Goal: Obtain resource: Obtain resource

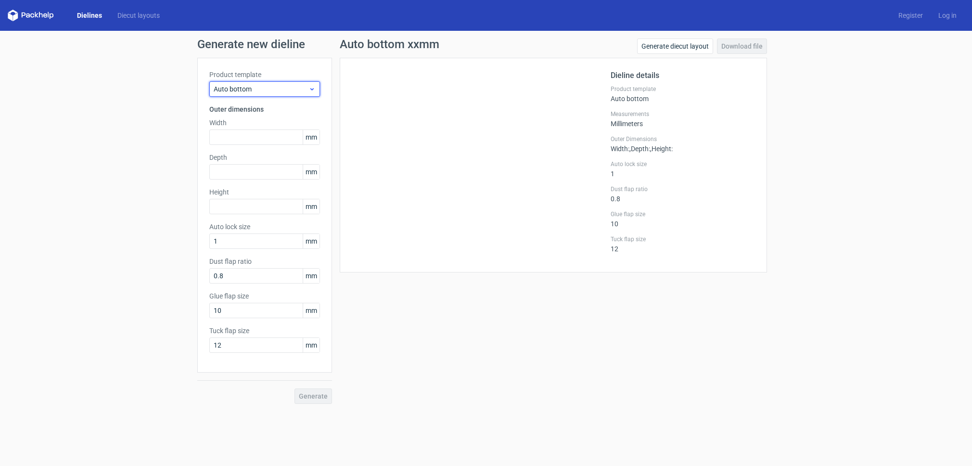
click at [306, 89] on span "Auto bottom" at bounding box center [261, 89] width 95 height 10
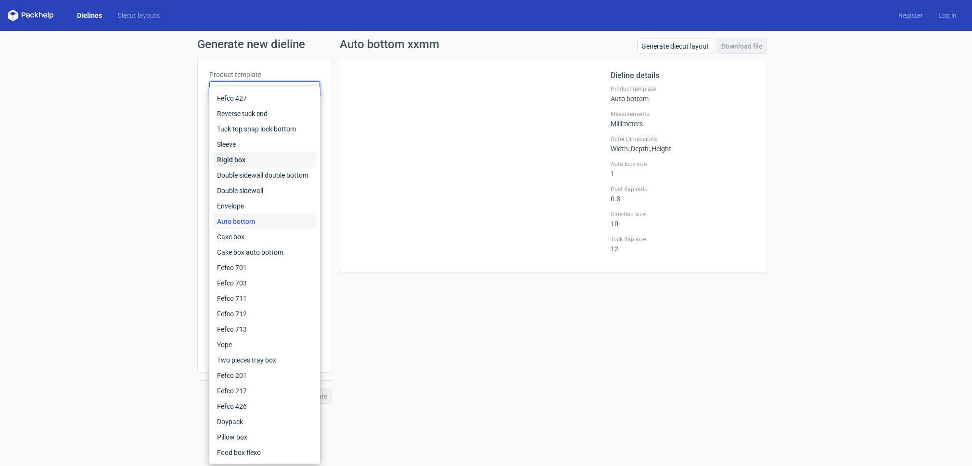
click at [241, 158] on div "Rigid box" at bounding box center [264, 159] width 103 height 15
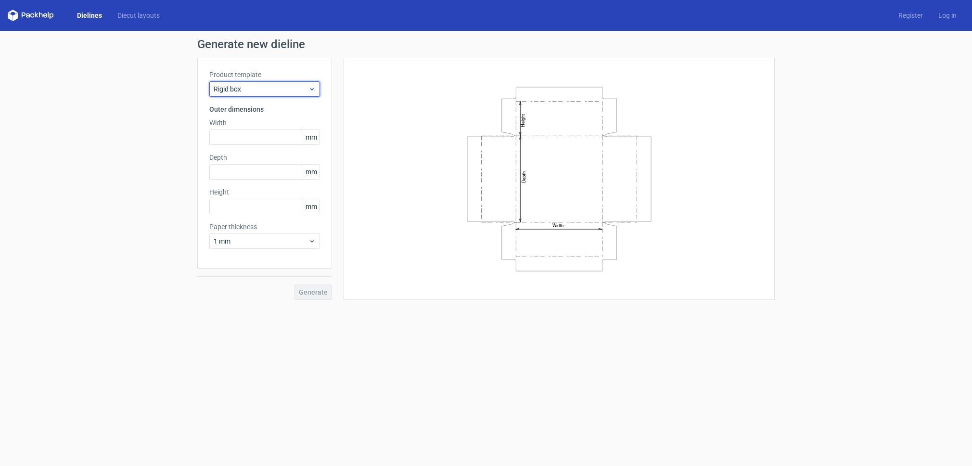
click at [265, 90] on span "Rigid box" at bounding box center [261, 89] width 95 height 10
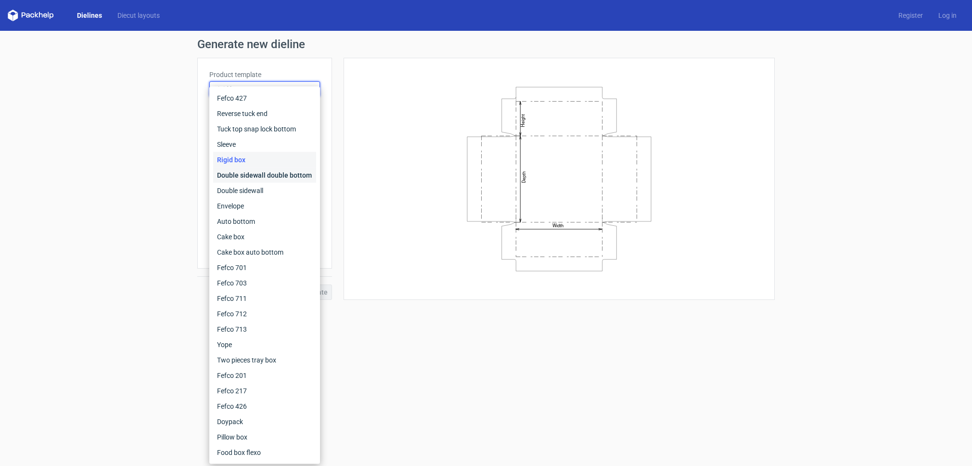
click at [261, 177] on div "Double sidewall double bottom" at bounding box center [264, 174] width 103 height 15
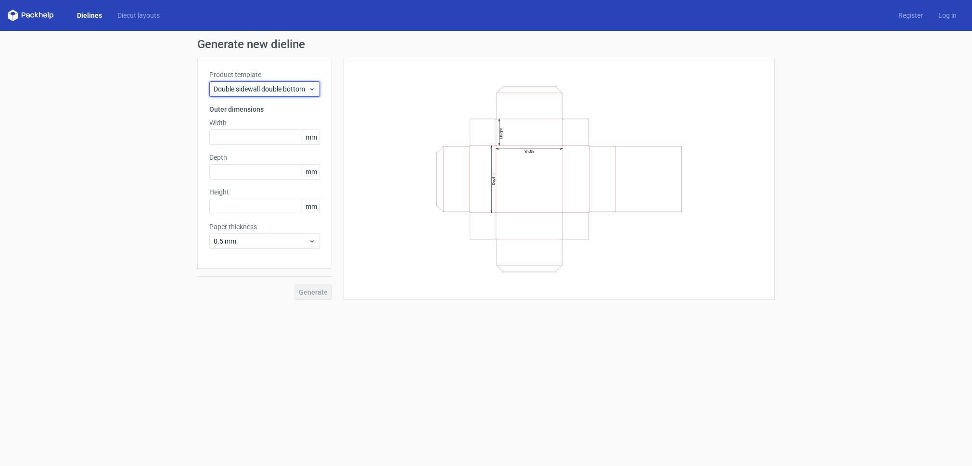
click at [285, 87] on span "Double sidewall double bottom" at bounding box center [261, 89] width 95 height 10
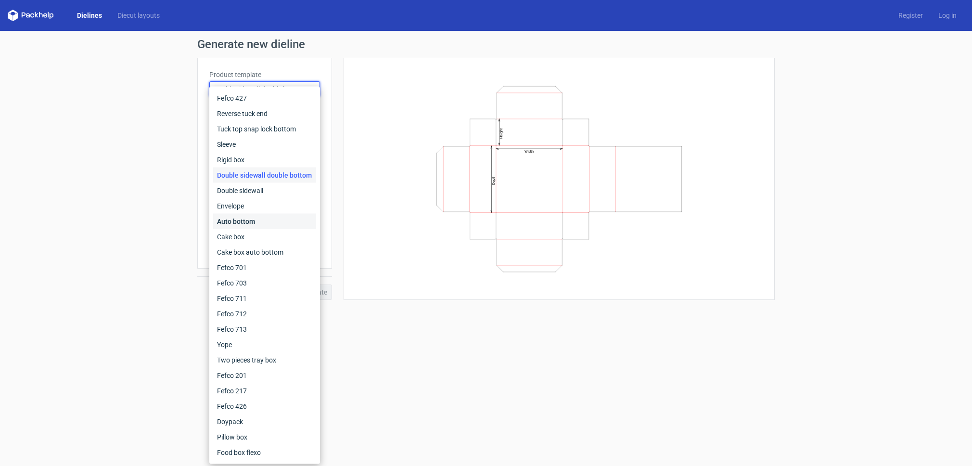
click at [256, 223] on div "Auto bottom" at bounding box center [264, 221] width 103 height 15
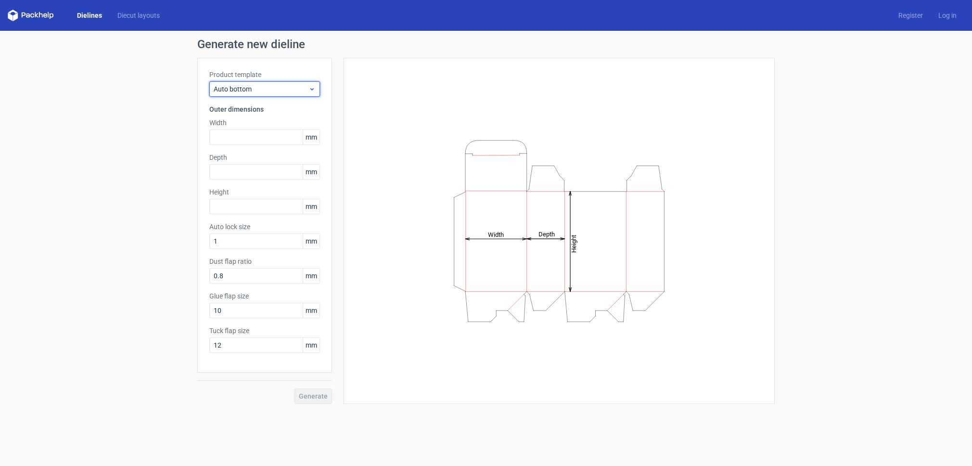
click at [301, 90] on span "Auto bottom" at bounding box center [261, 89] width 95 height 10
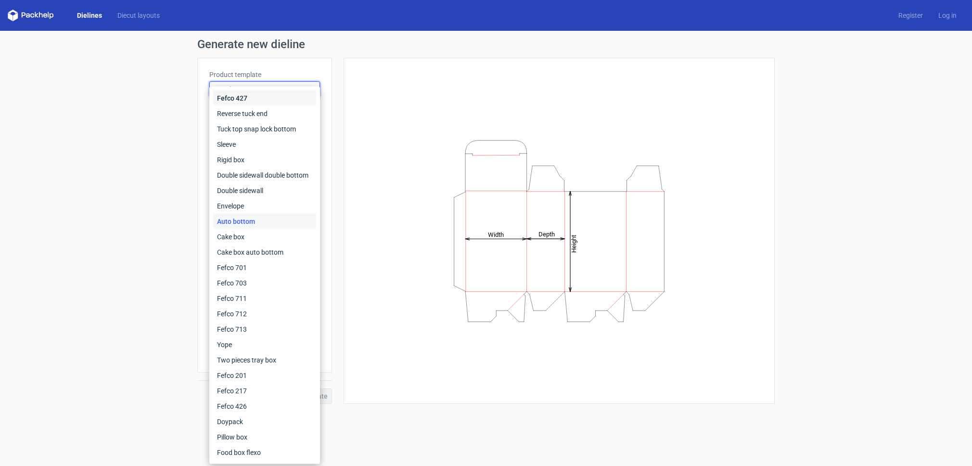
click at [258, 99] on div "Fefco 427" at bounding box center [264, 97] width 103 height 15
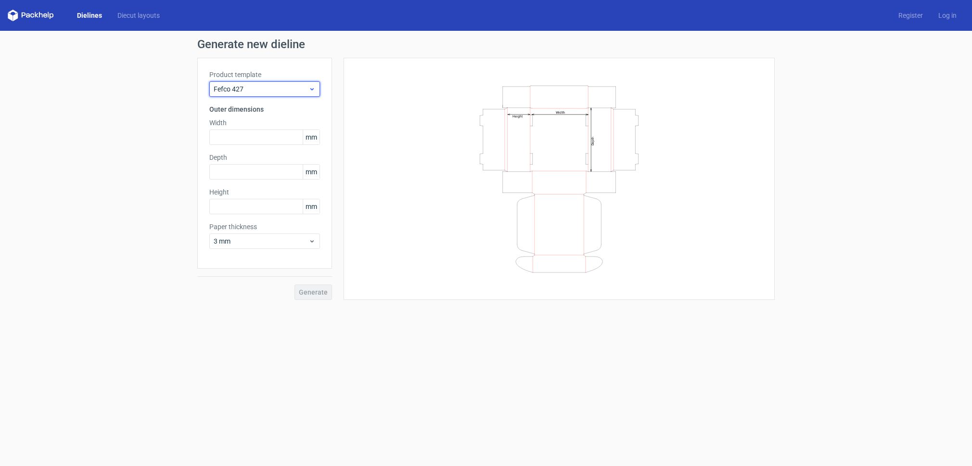
click at [262, 90] on span "Fefco 427" at bounding box center [261, 89] width 95 height 10
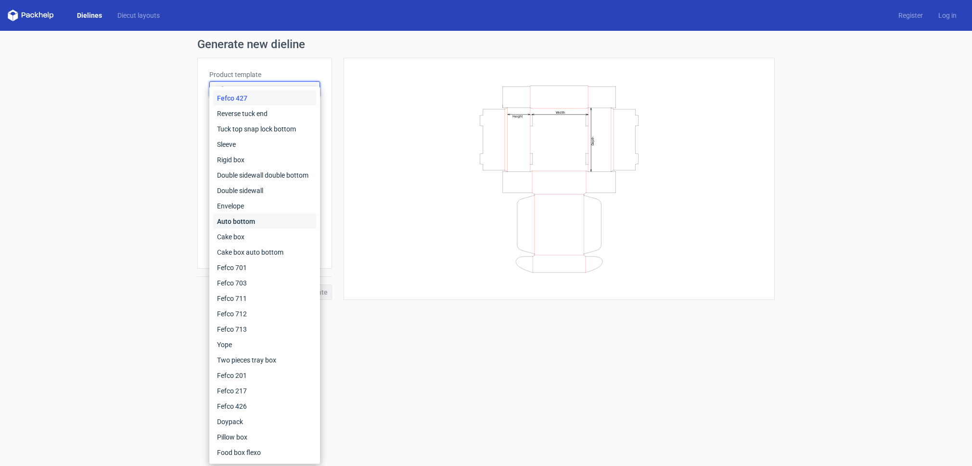
click at [246, 222] on div "Auto bottom" at bounding box center [264, 221] width 103 height 15
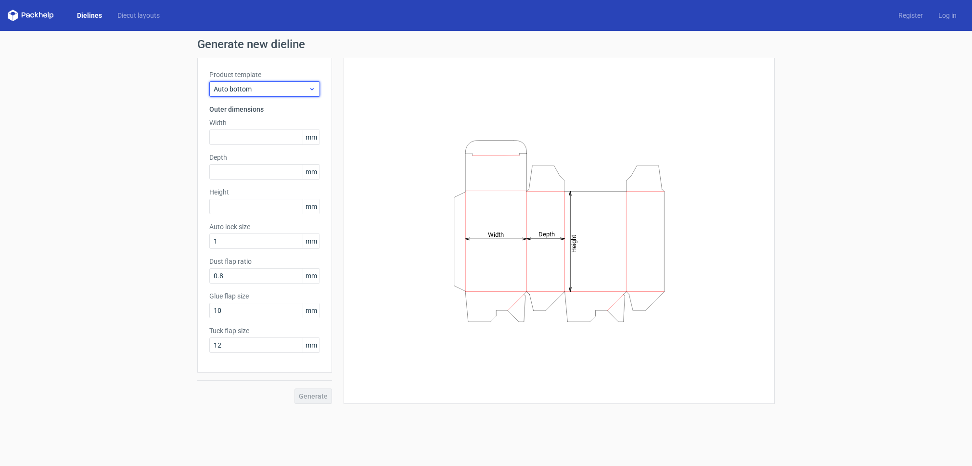
click at [272, 89] on span "Auto bottom" at bounding box center [261, 89] width 95 height 10
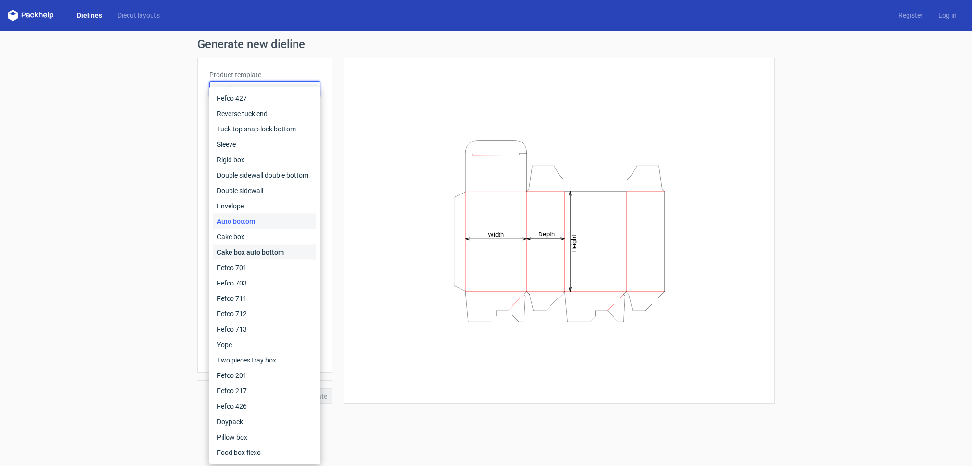
click at [243, 253] on div "Cake box auto bottom" at bounding box center [264, 251] width 103 height 15
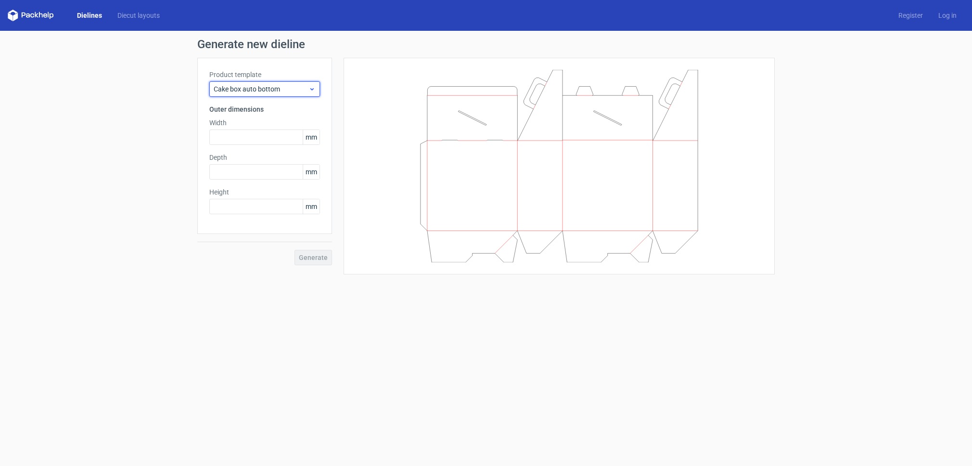
click at [261, 89] on span "Cake box auto bottom" at bounding box center [261, 89] width 95 height 10
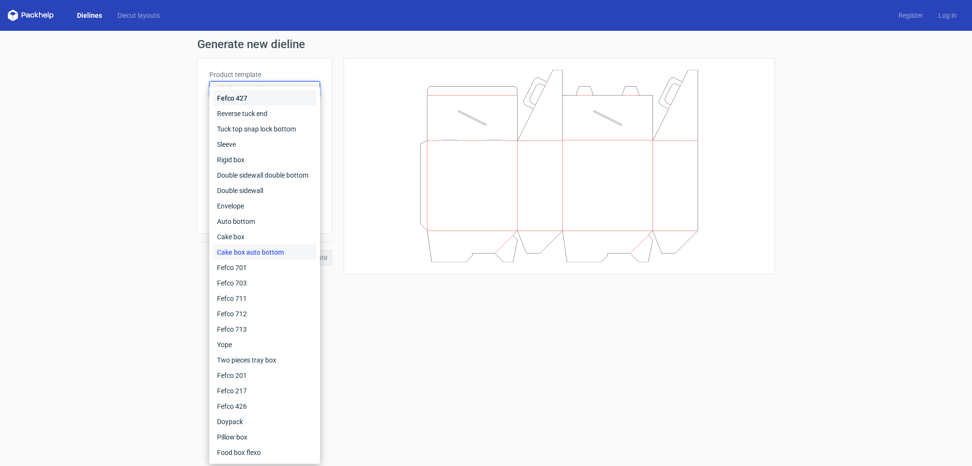
click at [257, 101] on div "Fefco 427" at bounding box center [264, 97] width 103 height 15
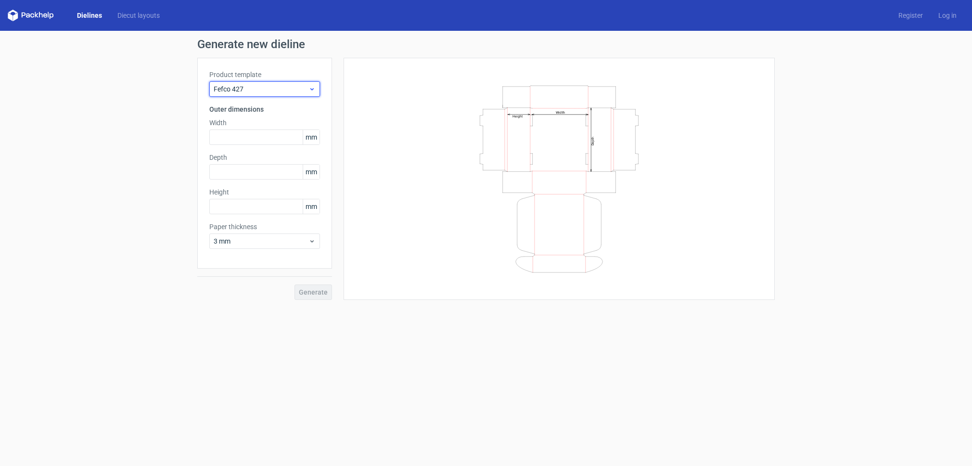
click at [263, 90] on span "Fefco 427" at bounding box center [261, 89] width 95 height 10
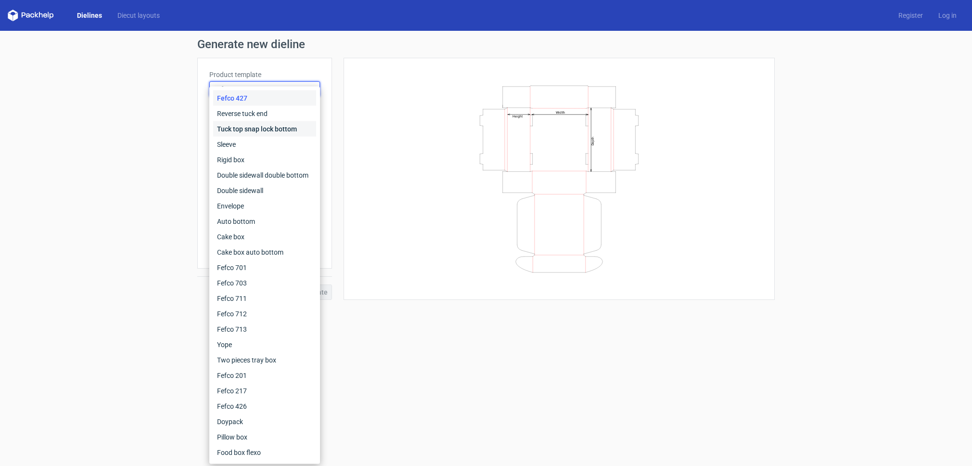
click at [252, 128] on div "Tuck top snap lock bottom" at bounding box center [264, 128] width 103 height 15
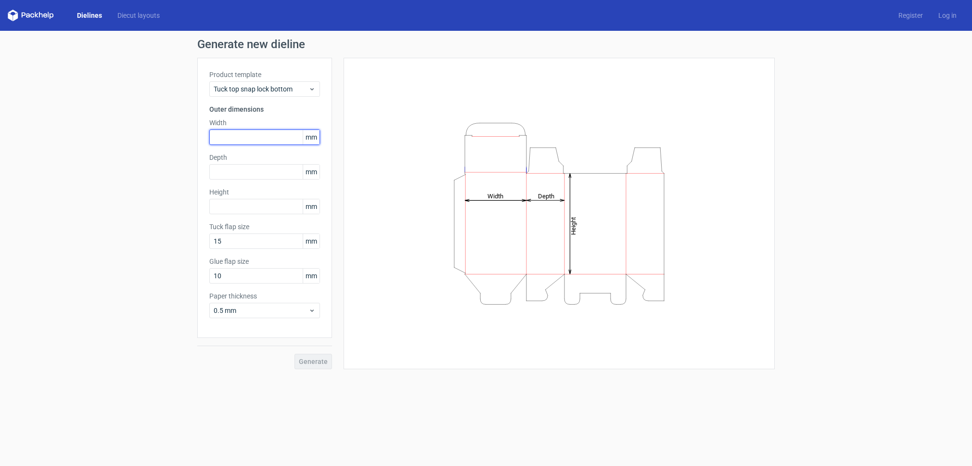
click at [248, 139] on input "text" at bounding box center [264, 136] width 111 height 15
type input "120"
type input "43"
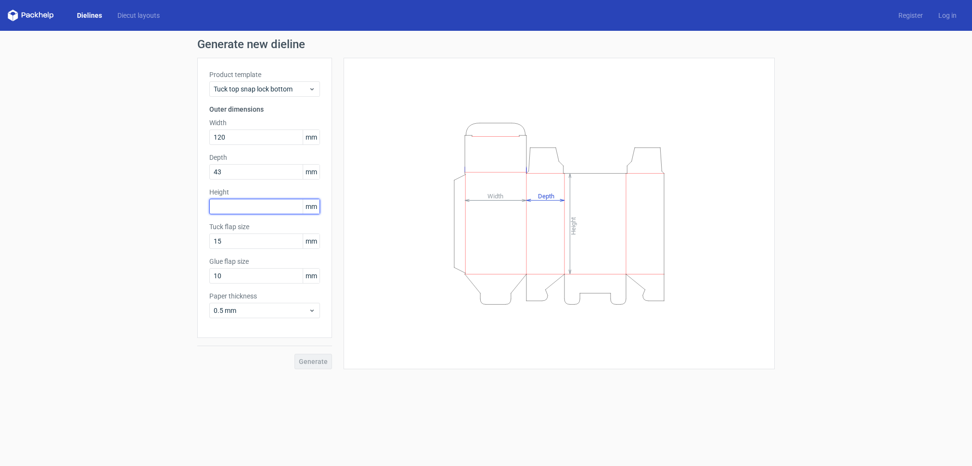
click at [233, 208] on input "text" at bounding box center [264, 206] width 111 height 15
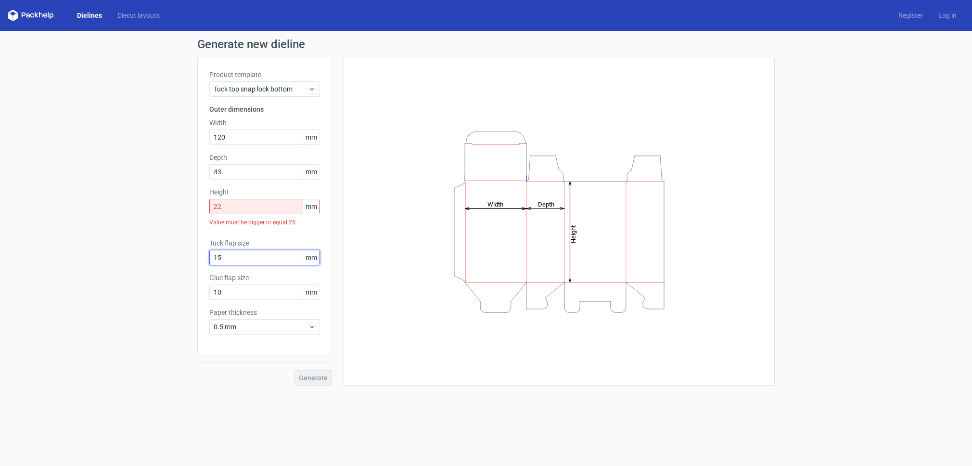
click at [240, 256] on input "15" at bounding box center [264, 257] width 111 height 15
click at [230, 206] on input "22" at bounding box center [264, 206] width 111 height 15
type input "220"
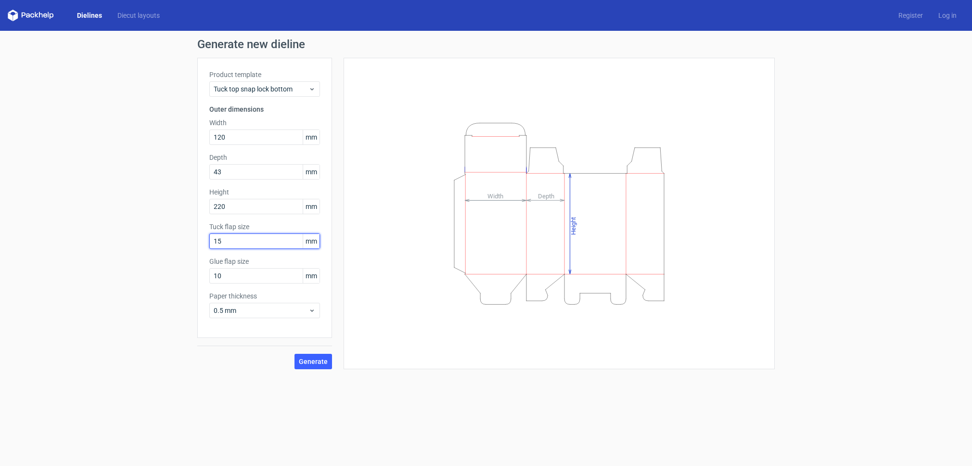
click at [229, 243] on input "15" at bounding box center [264, 240] width 111 height 15
drag, startPoint x: 226, startPoint y: 243, endPoint x: 213, endPoint y: 242, distance: 13.0
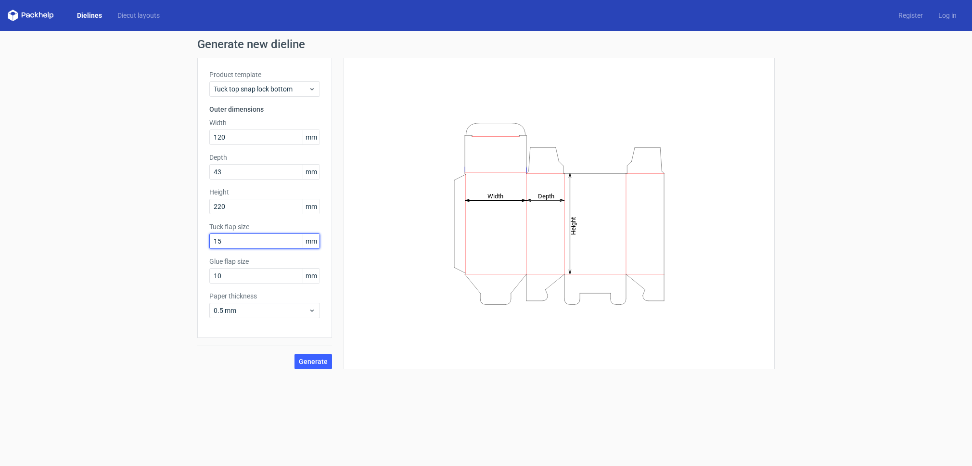
click at [213, 242] on input "15" at bounding box center [264, 240] width 111 height 15
drag, startPoint x: 226, startPoint y: 242, endPoint x: 203, endPoint y: 242, distance: 23.1
click at [209, 242] on input "10" at bounding box center [264, 240] width 111 height 15
click at [251, 243] on input "10" at bounding box center [264, 240] width 111 height 15
click at [241, 244] on input "10" at bounding box center [264, 240] width 111 height 15
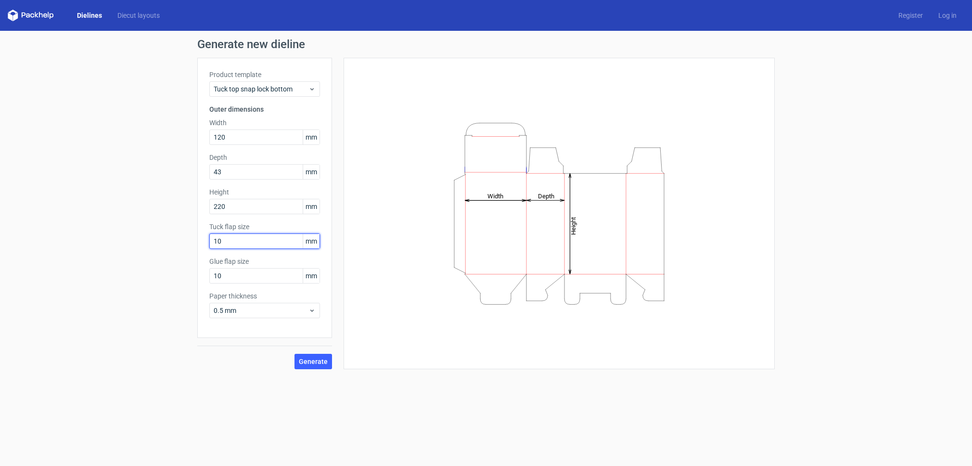
click at [241, 244] on input "10" at bounding box center [264, 240] width 111 height 15
click at [226, 280] on input "10" at bounding box center [264, 275] width 111 height 15
click at [217, 243] on input "10" at bounding box center [264, 240] width 111 height 15
click at [469, 138] on icon "Height Depth Width" at bounding box center [559, 213] width 289 height 192
click at [483, 135] on icon "Height Depth Width" at bounding box center [559, 213] width 289 height 192
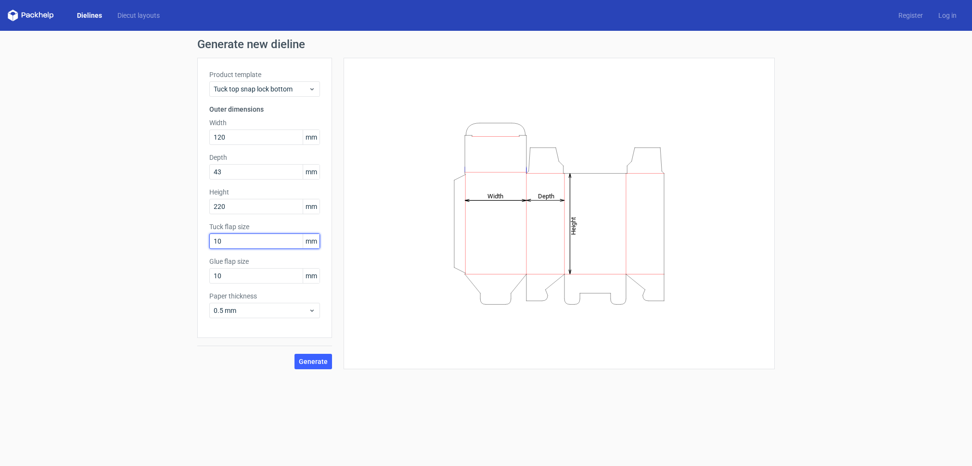
click at [228, 241] on input "10" at bounding box center [264, 240] width 111 height 15
type input "15"
click at [310, 360] on span "Generate" at bounding box center [313, 361] width 29 height 7
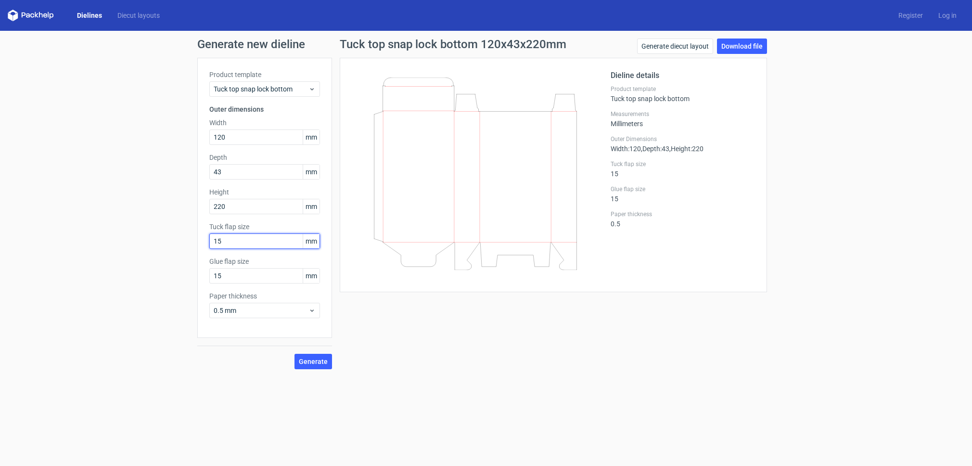
click at [230, 240] on input "15" at bounding box center [264, 240] width 111 height 15
click at [308, 361] on span "Generate" at bounding box center [313, 361] width 29 height 7
click at [310, 361] on span "Generate" at bounding box center [313, 361] width 29 height 7
click at [228, 243] on input "20" at bounding box center [264, 240] width 111 height 15
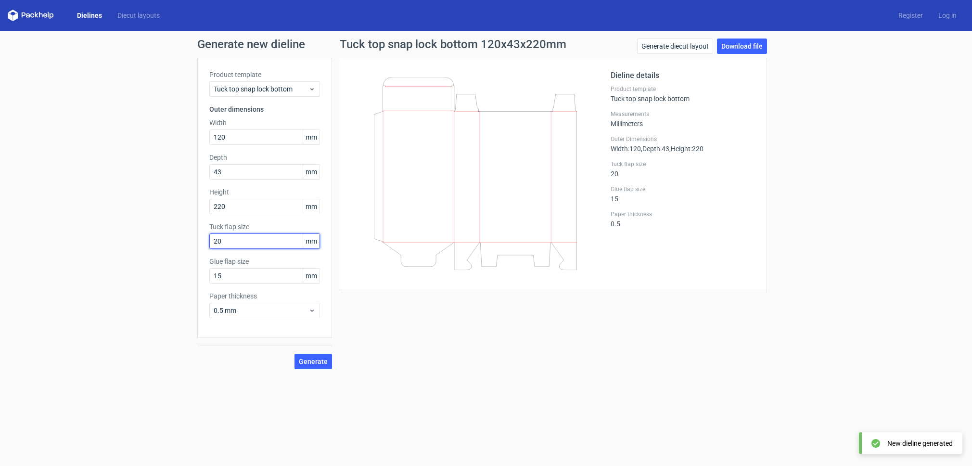
click at [228, 243] on input "20" at bounding box center [264, 240] width 111 height 15
click at [316, 360] on span "Generate" at bounding box center [313, 361] width 29 height 7
click at [232, 243] on input "50" at bounding box center [264, 240] width 111 height 15
click at [231, 243] on input "50" at bounding box center [264, 240] width 111 height 15
type input "20"
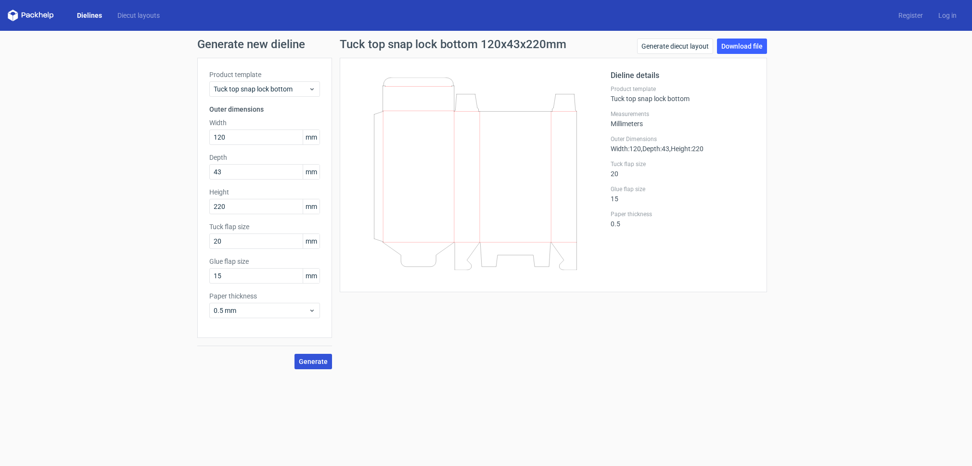
click at [313, 361] on span "Generate" at bounding box center [313, 361] width 29 height 7
click at [750, 48] on link "Download file" at bounding box center [742, 45] width 50 height 15
click at [295, 90] on span "Tuck top snap lock bottom" at bounding box center [261, 89] width 95 height 10
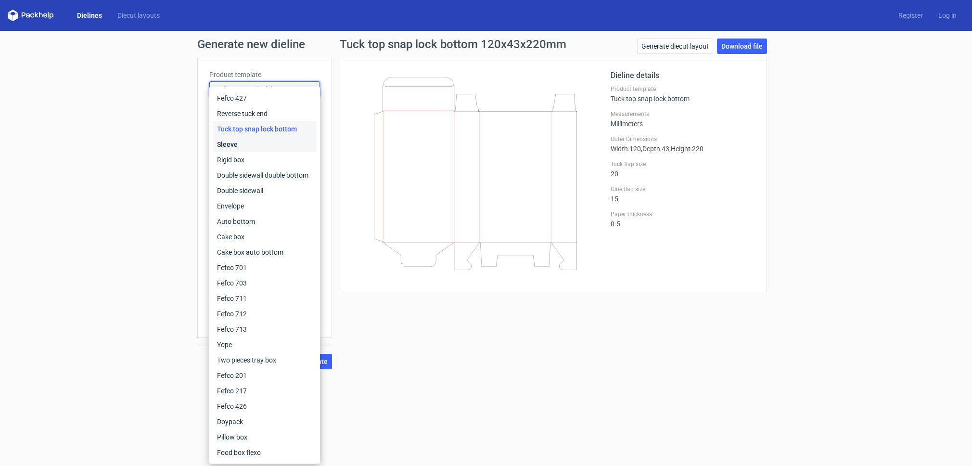
click at [259, 142] on div "Sleeve" at bounding box center [264, 144] width 103 height 15
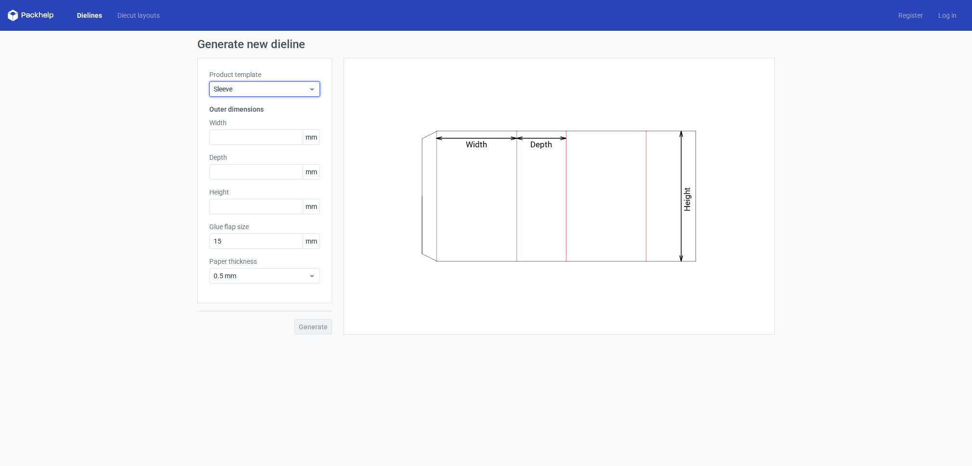
click at [271, 88] on span "Sleeve" at bounding box center [261, 89] width 95 height 10
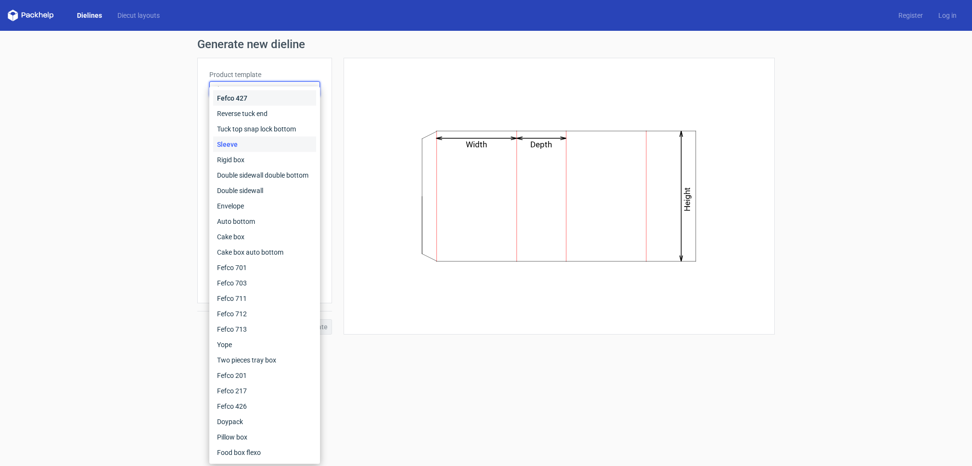
click at [257, 96] on div "Fefco 427" at bounding box center [264, 97] width 103 height 15
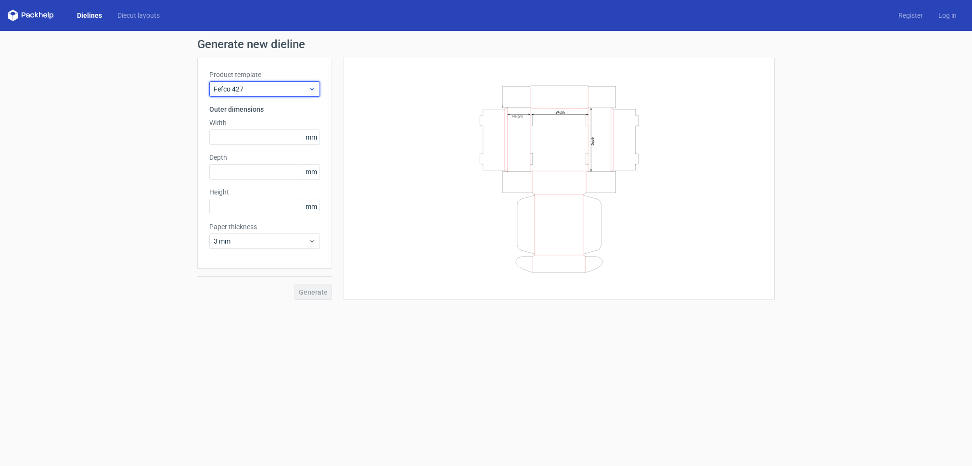
click at [266, 88] on span "Fefco 427" at bounding box center [261, 89] width 95 height 10
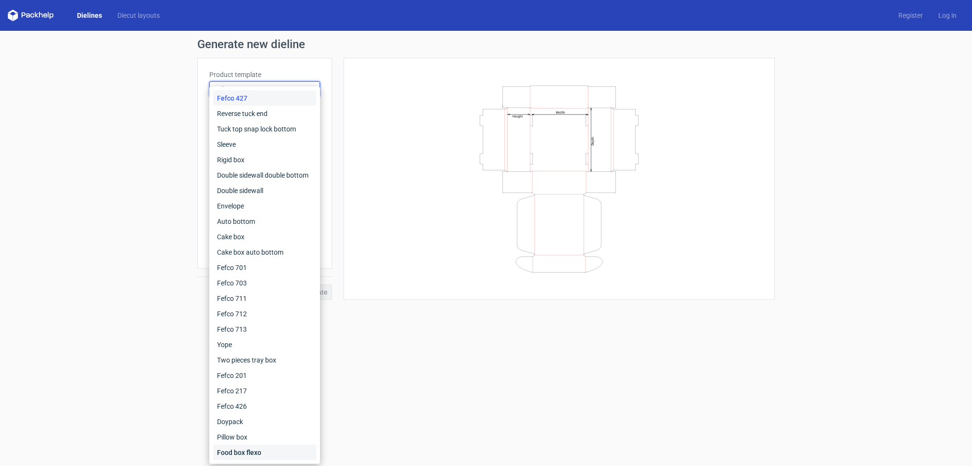
click at [246, 456] on div "Food box flexo" at bounding box center [264, 452] width 103 height 15
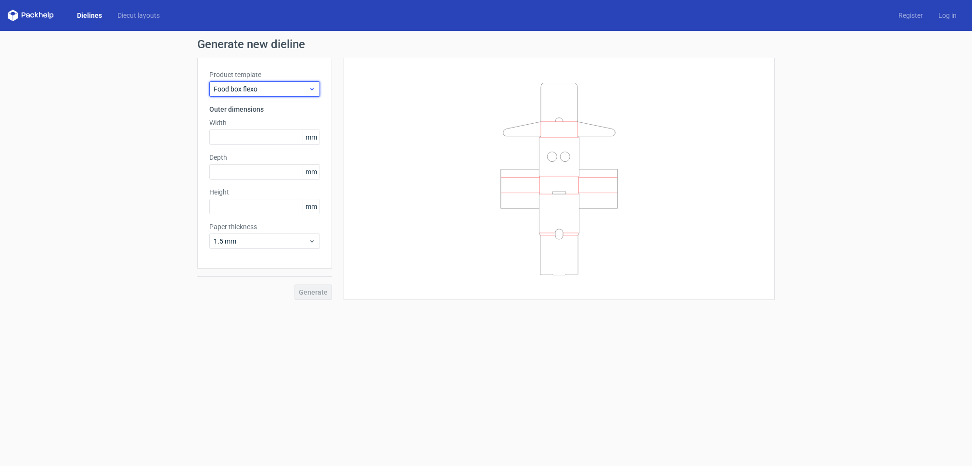
click at [265, 86] on span "Food box flexo" at bounding box center [261, 89] width 95 height 10
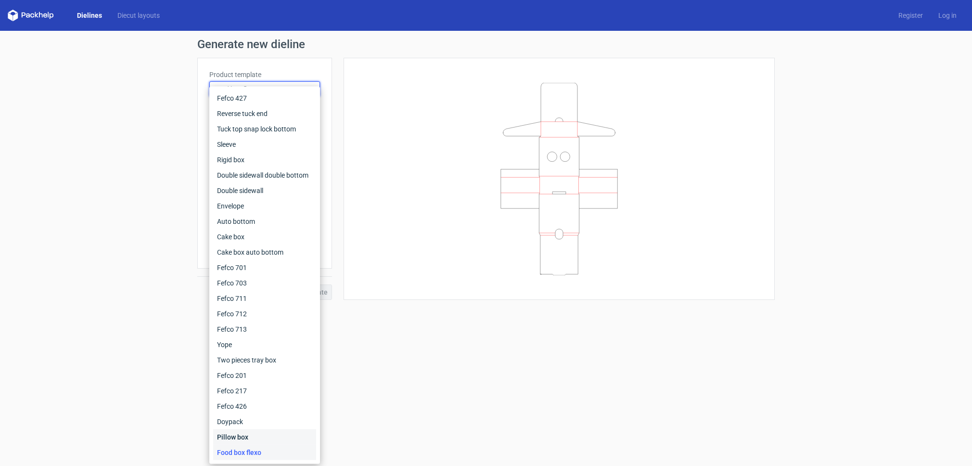
click at [228, 440] on div "Pillow box" at bounding box center [264, 436] width 103 height 15
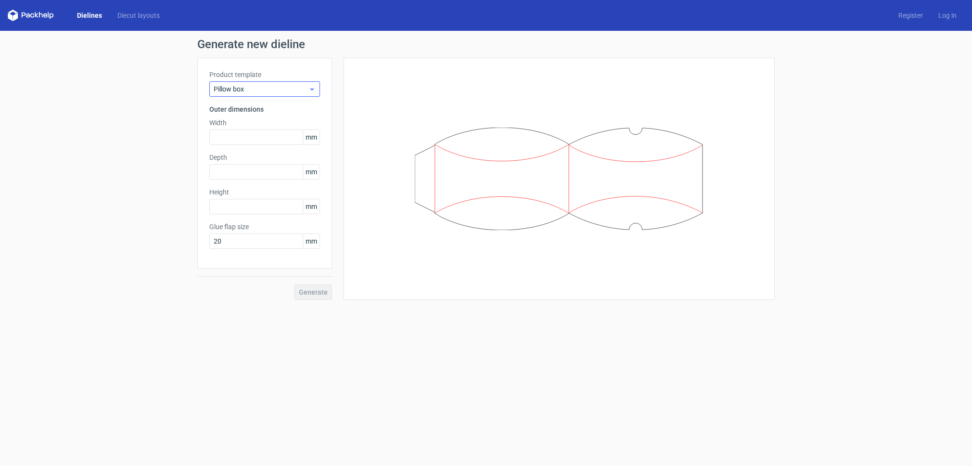
drag, startPoint x: 280, startPoint y: 79, endPoint x: 274, endPoint y: 87, distance: 9.2
click at [280, 80] on div "Product template Pillow box" at bounding box center [264, 83] width 111 height 27
click at [274, 87] on span "Pillow box" at bounding box center [261, 89] width 95 height 10
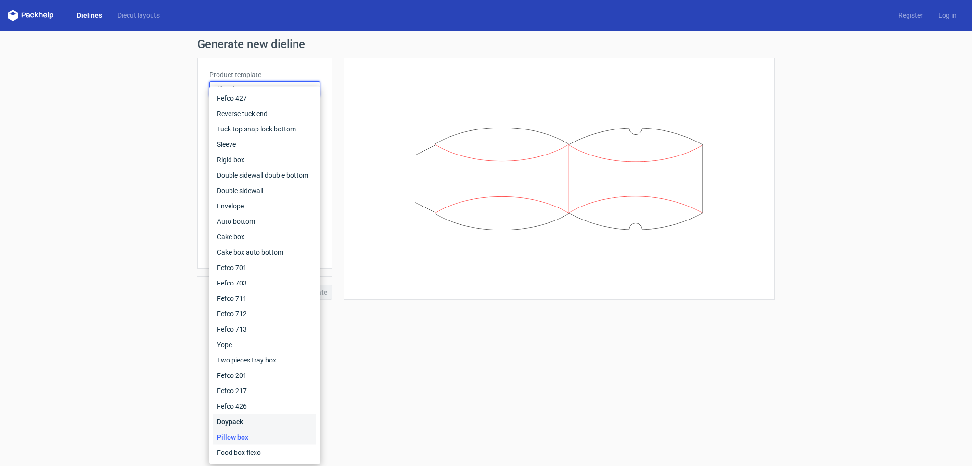
click at [243, 423] on div "Doypack" at bounding box center [264, 421] width 103 height 15
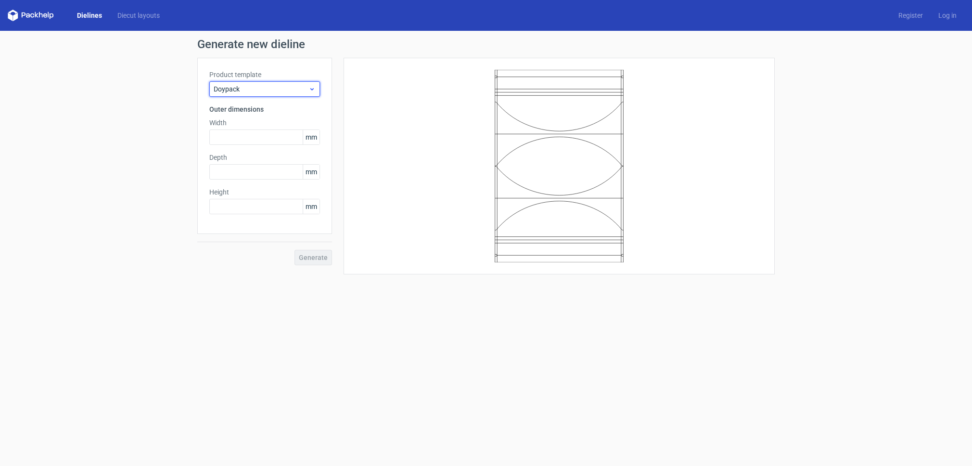
click at [268, 87] on span "Doypack" at bounding box center [261, 89] width 95 height 10
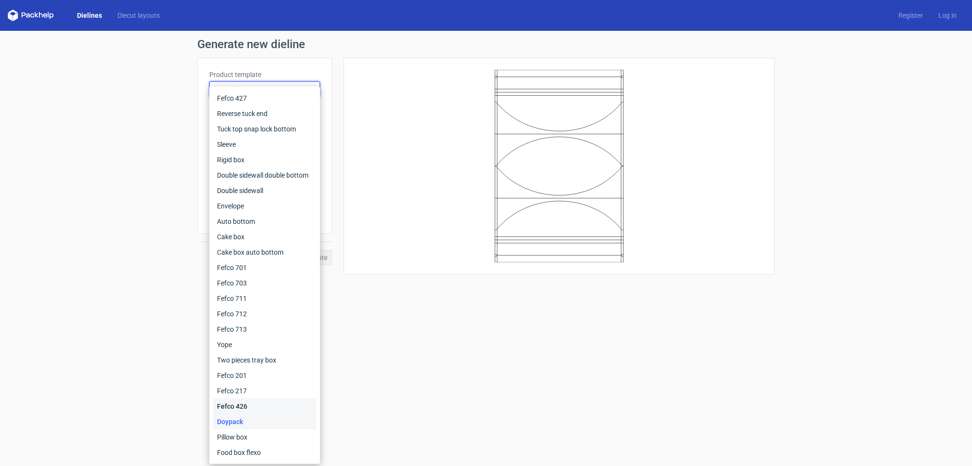
click at [234, 404] on div "Fefco 426" at bounding box center [264, 405] width 103 height 15
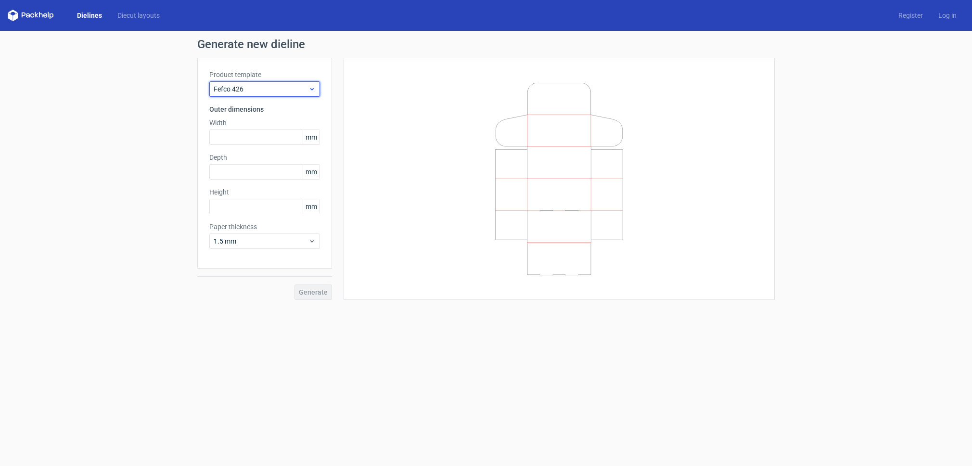
click at [282, 85] on span "Fefco 426" at bounding box center [261, 89] width 95 height 10
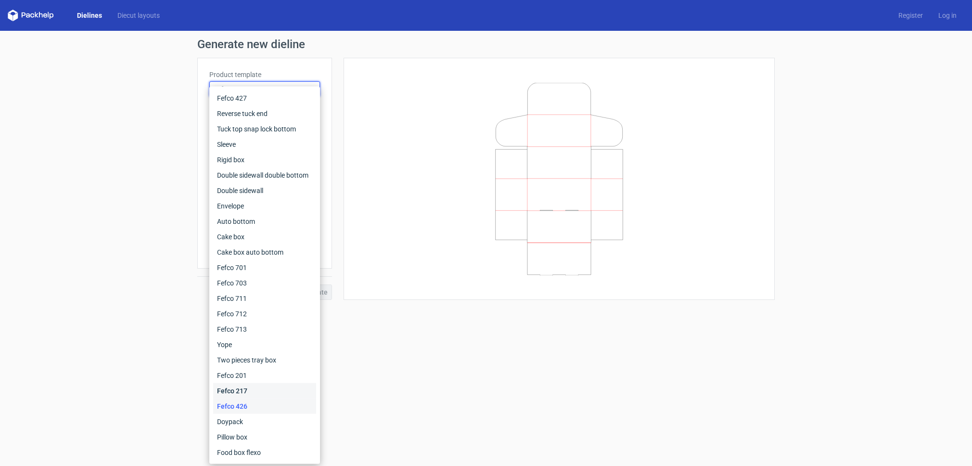
click at [242, 389] on div "Fefco 217" at bounding box center [264, 390] width 103 height 15
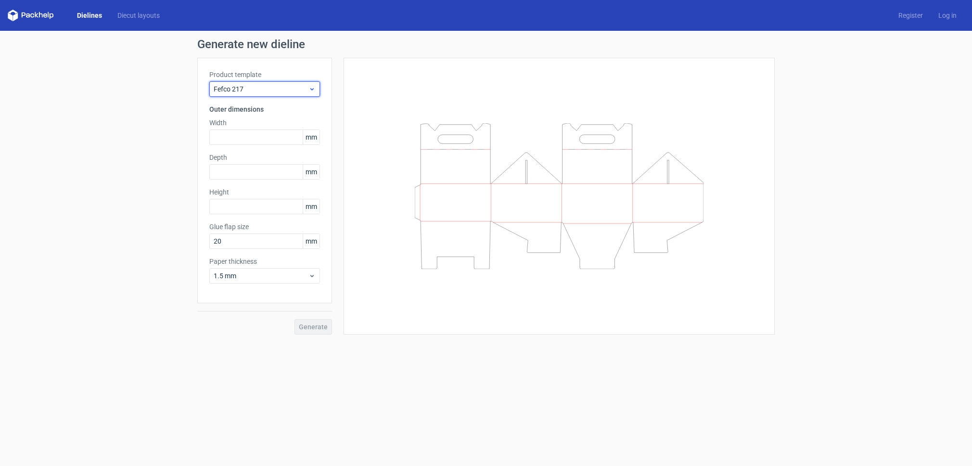
click at [255, 83] on div "Fefco 217" at bounding box center [264, 88] width 111 height 15
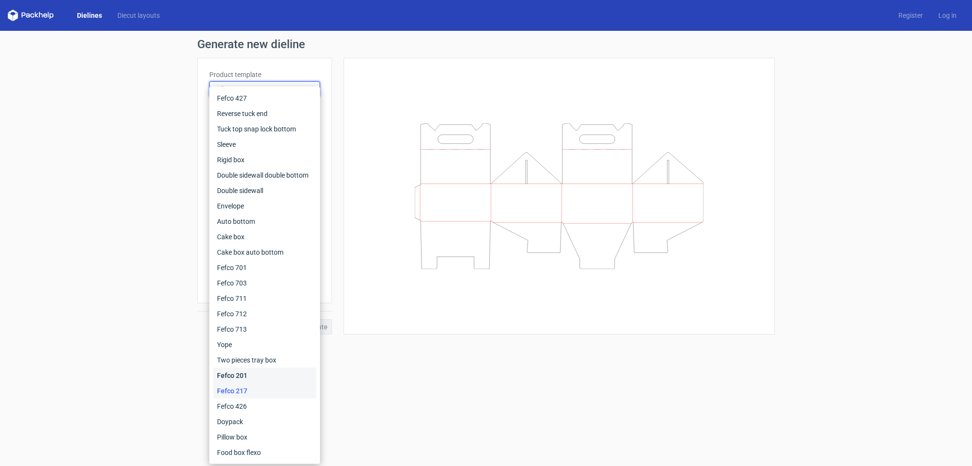
click at [239, 377] on div "Fefco 201" at bounding box center [264, 375] width 103 height 15
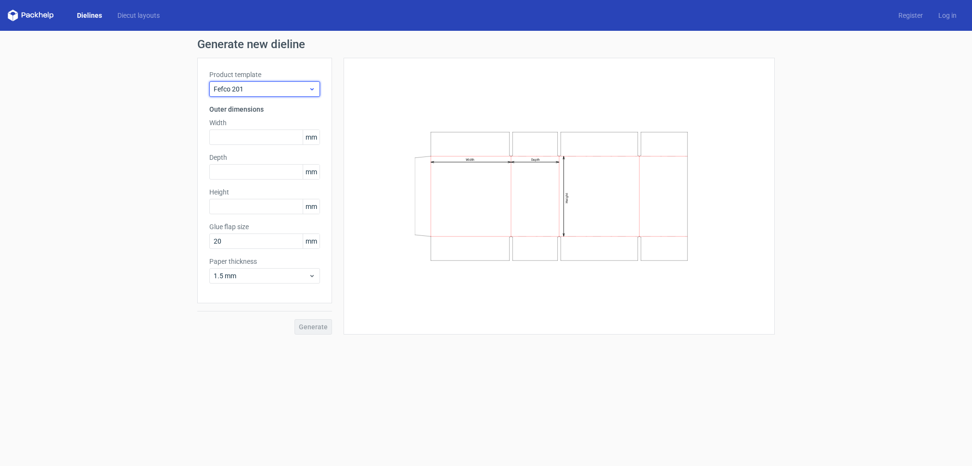
click at [288, 88] on span "Fefco 201" at bounding box center [261, 89] width 95 height 10
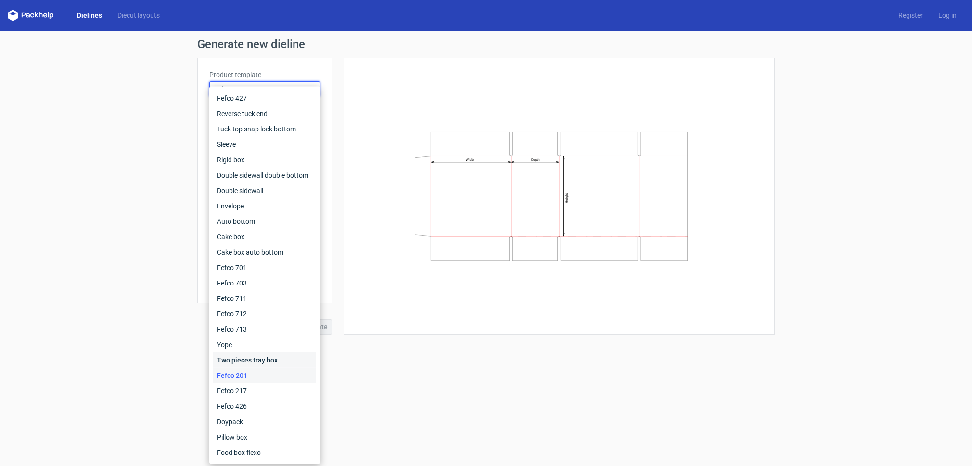
drag, startPoint x: 243, startPoint y: 361, endPoint x: 243, endPoint y: 342, distance: 18.8
click at [243, 362] on div "Two pieces tray box" at bounding box center [264, 359] width 103 height 15
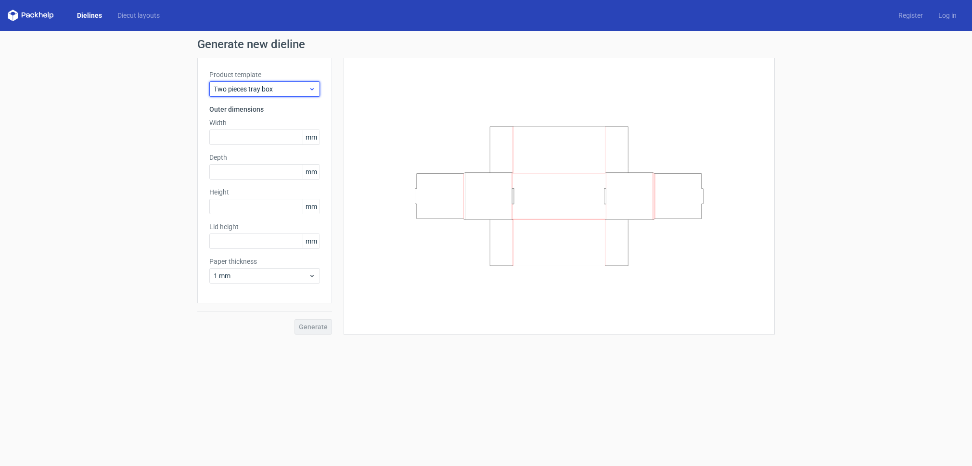
click at [269, 89] on span "Two pieces tray box" at bounding box center [261, 89] width 95 height 10
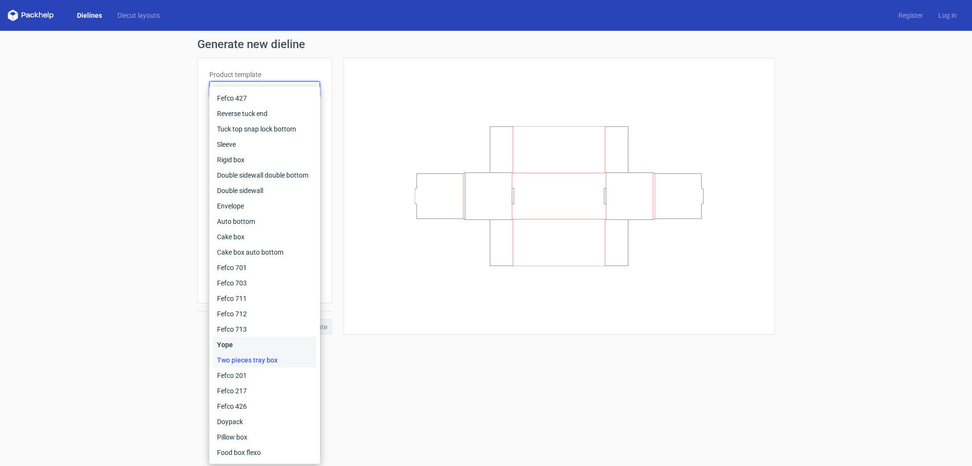
click at [233, 349] on div "Yope" at bounding box center [264, 344] width 103 height 15
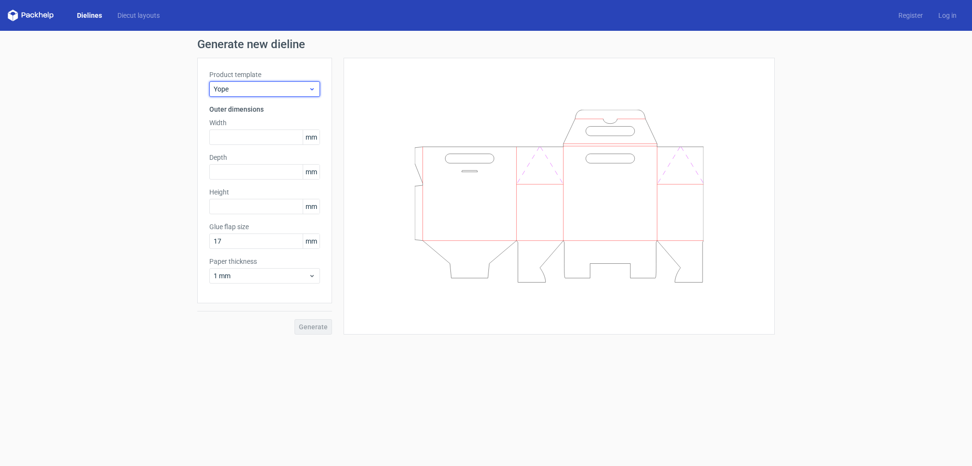
click at [256, 88] on span "Yope" at bounding box center [261, 89] width 95 height 10
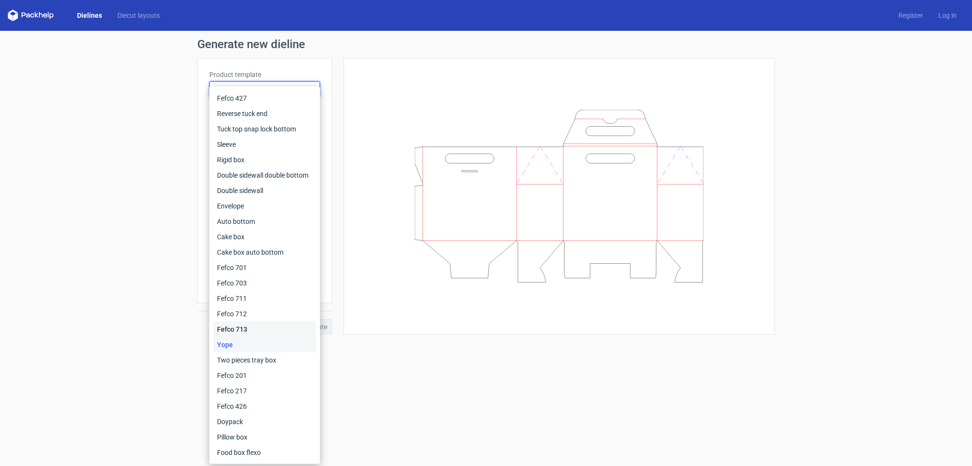
click at [242, 330] on div "Fefco 713" at bounding box center [264, 328] width 103 height 15
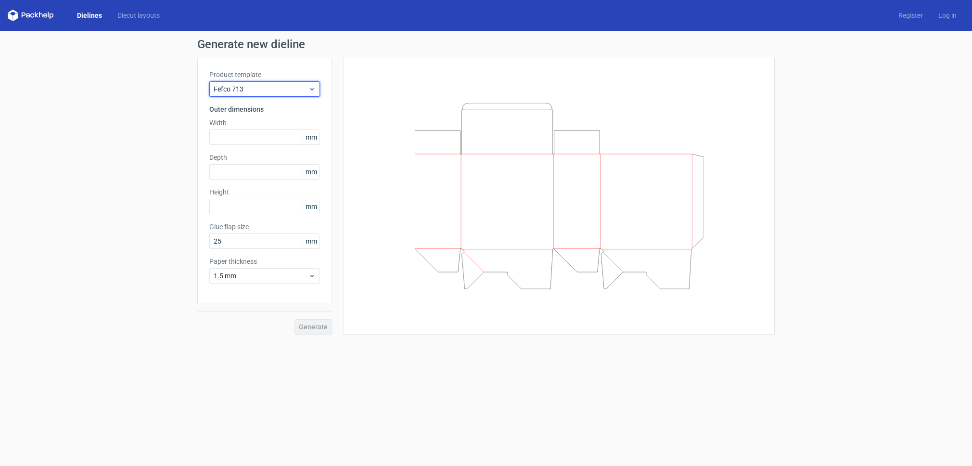
click at [256, 89] on span "Fefco 713" at bounding box center [261, 89] width 95 height 10
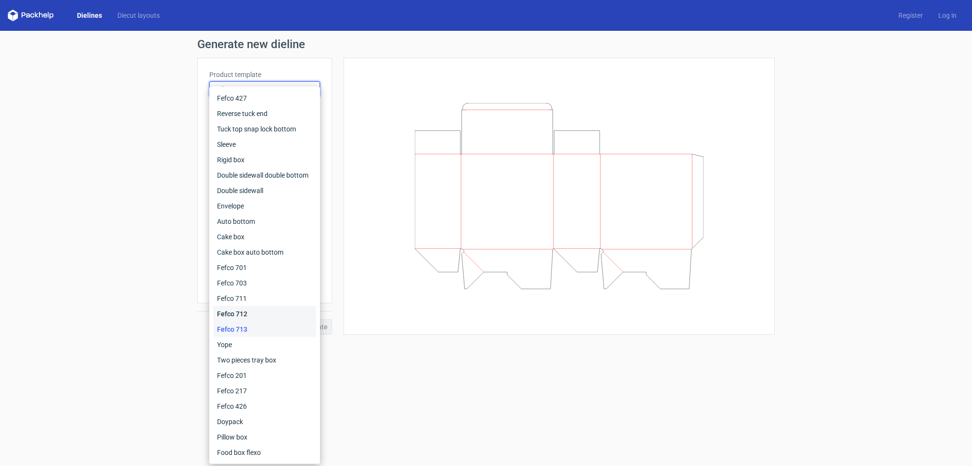
click at [243, 314] on div "Fefco 712" at bounding box center [264, 313] width 103 height 15
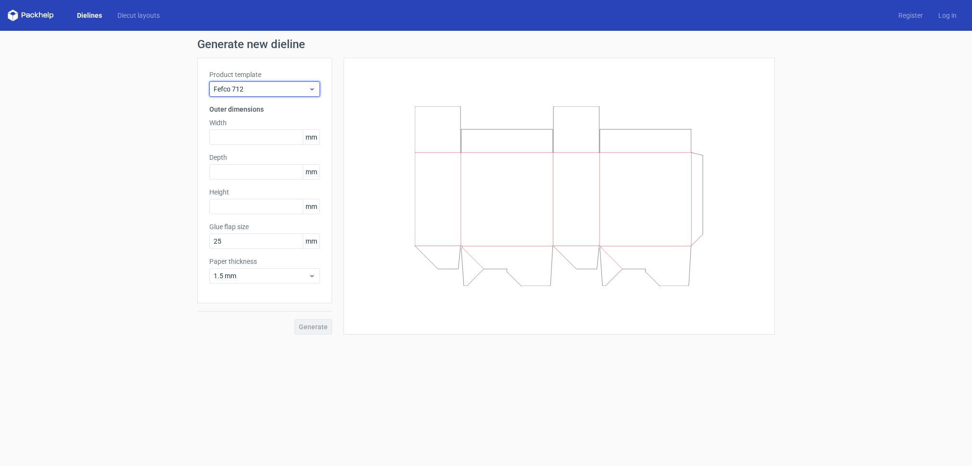
click at [268, 91] on span "Fefco 712" at bounding box center [261, 89] width 95 height 10
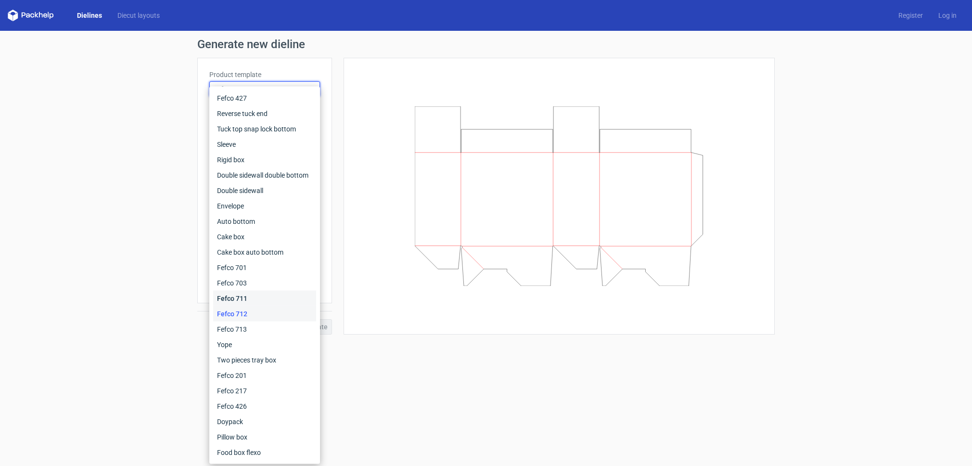
click at [241, 298] on div "Fefco 711" at bounding box center [264, 298] width 103 height 15
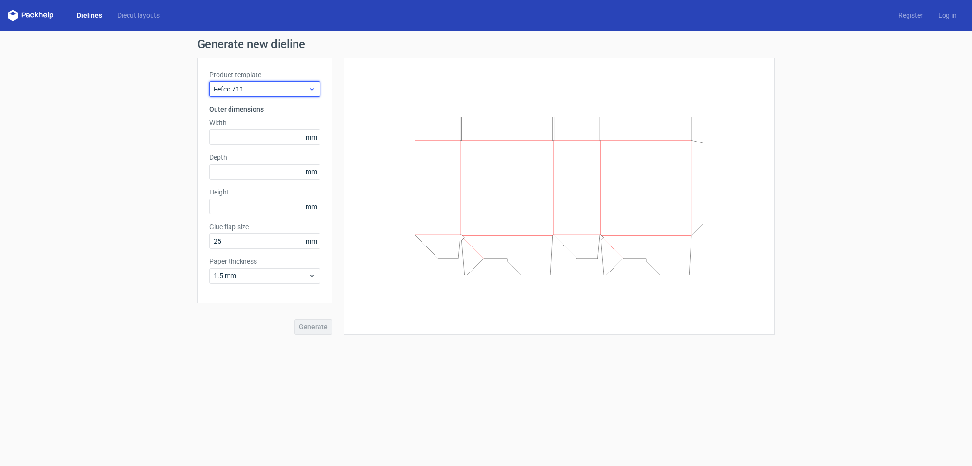
click at [270, 91] on span "Fefco 711" at bounding box center [261, 89] width 95 height 10
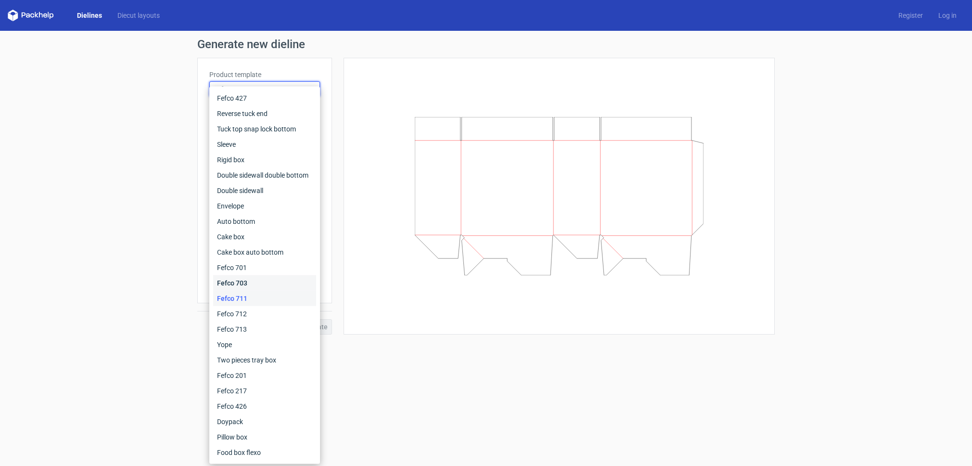
click at [235, 285] on div "Fefco 703" at bounding box center [264, 282] width 103 height 15
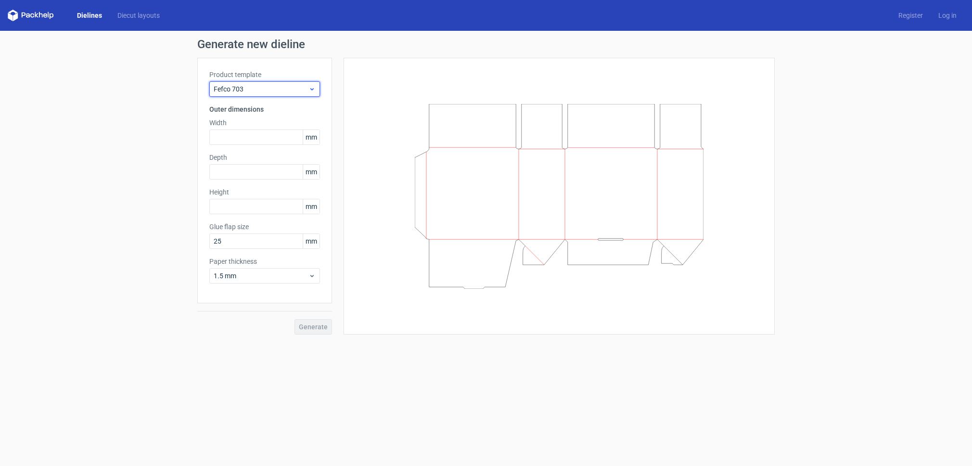
click at [259, 90] on span "Fefco 703" at bounding box center [261, 89] width 95 height 10
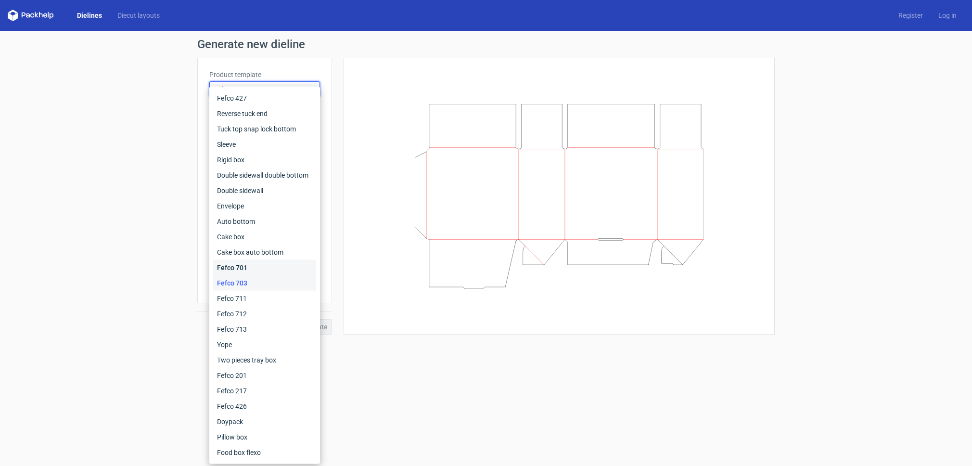
click at [235, 269] on div "Fefco 701" at bounding box center [264, 267] width 103 height 15
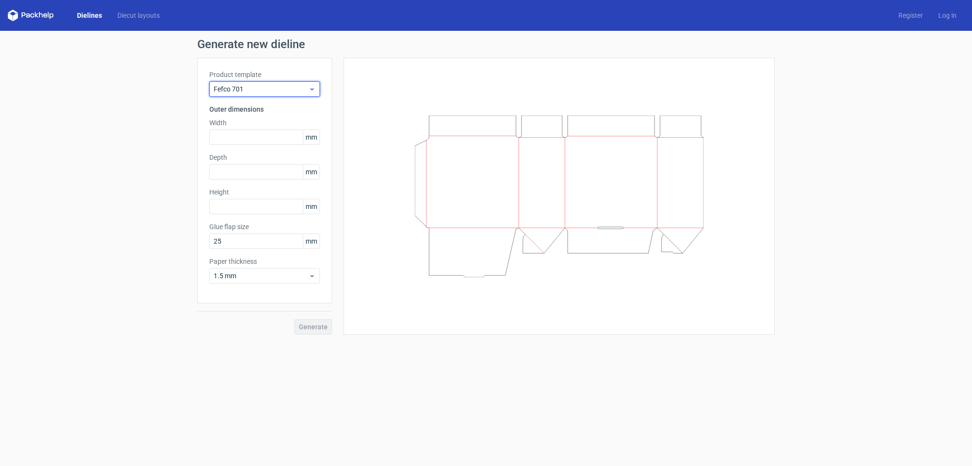
click at [283, 90] on span "Fefco 701" at bounding box center [261, 89] width 95 height 10
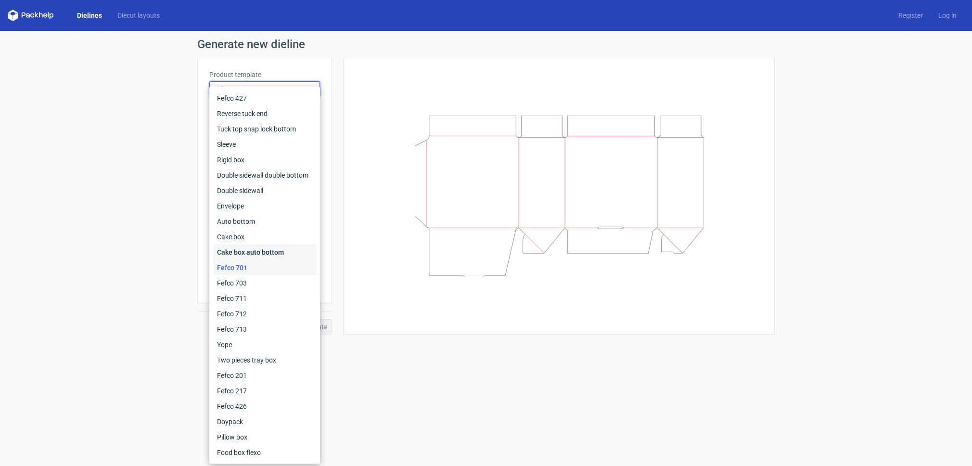
click at [258, 249] on div "Cake box auto bottom" at bounding box center [264, 251] width 103 height 15
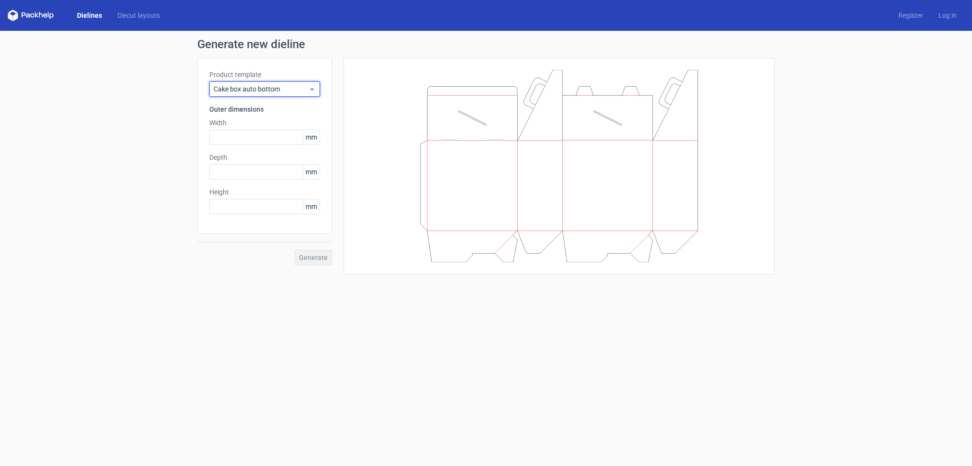
click at [278, 89] on span "Cake box auto bottom" at bounding box center [261, 89] width 95 height 10
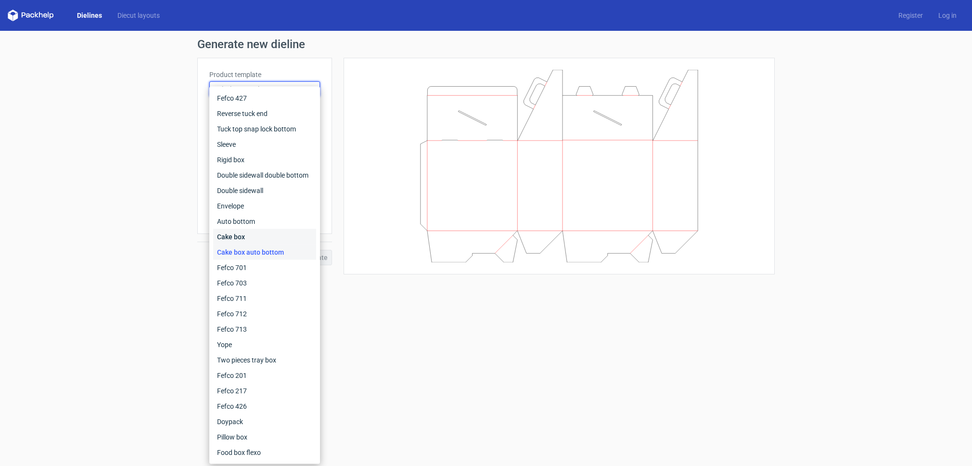
click at [245, 240] on div "Cake box" at bounding box center [264, 236] width 103 height 15
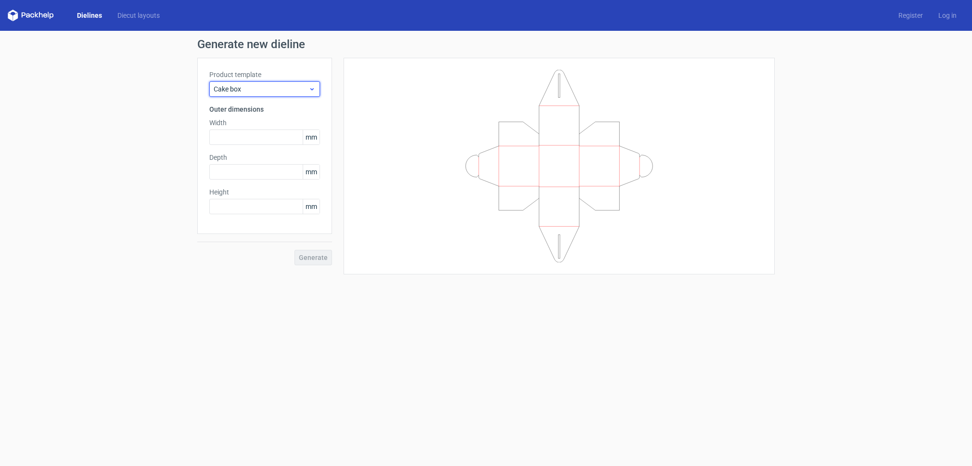
click at [277, 88] on span "Cake box" at bounding box center [261, 89] width 95 height 10
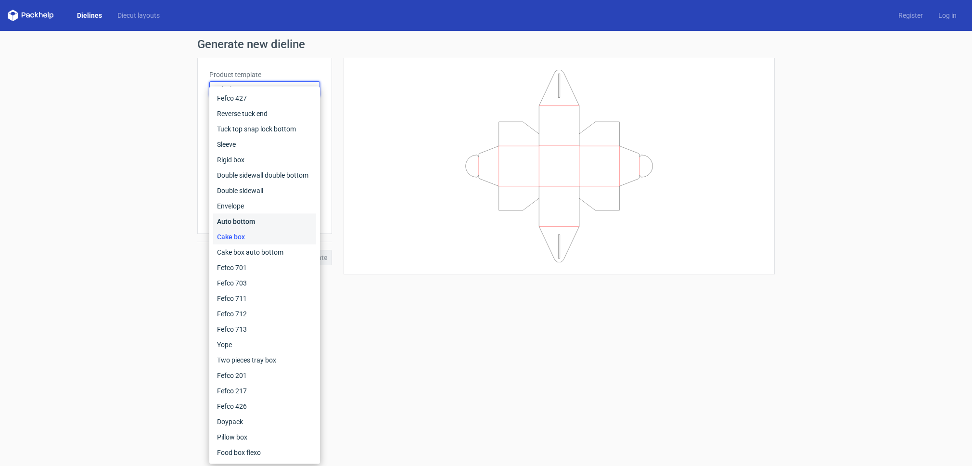
click at [237, 227] on div "Auto bottom" at bounding box center [264, 221] width 103 height 15
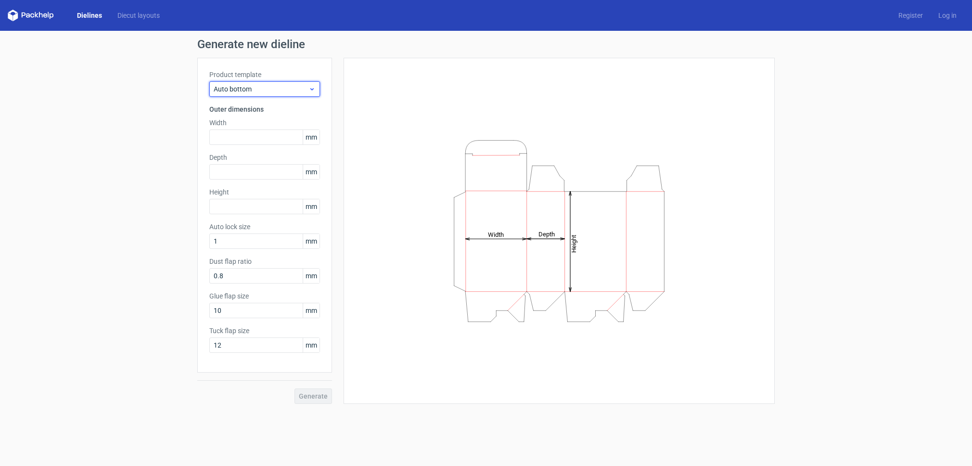
click at [272, 90] on span "Auto bottom" at bounding box center [261, 89] width 95 height 10
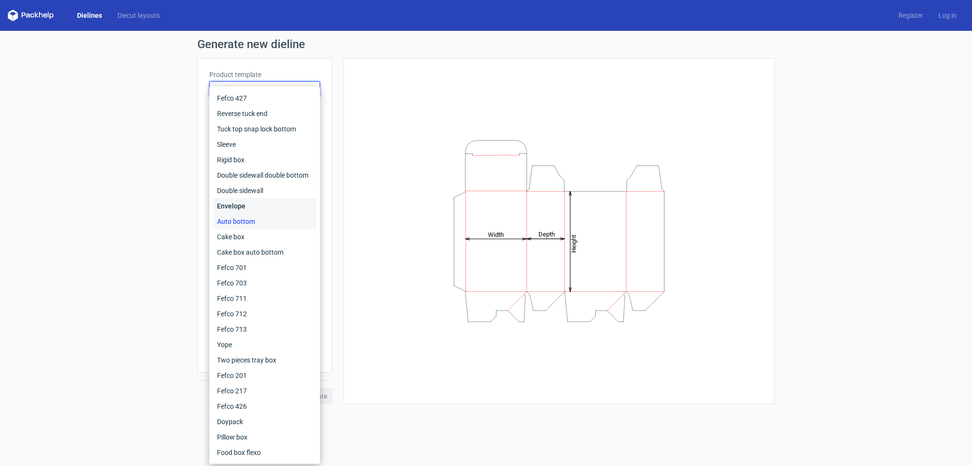
click at [247, 205] on div "Envelope" at bounding box center [264, 205] width 103 height 15
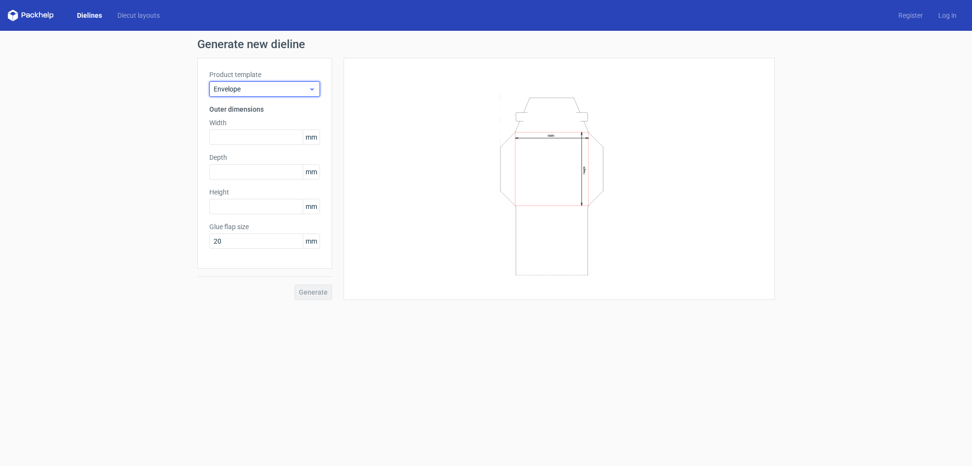
click at [281, 90] on span "Envelope" at bounding box center [261, 89] width 95 height 10
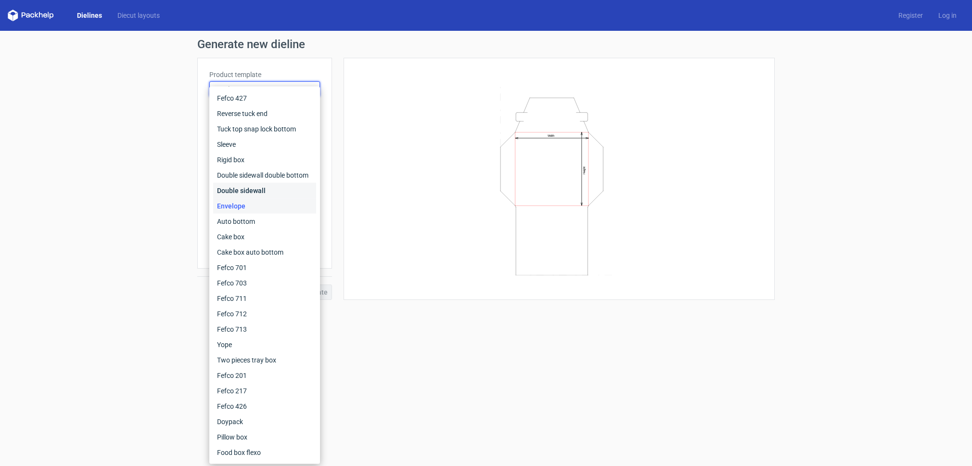
click at [265, 189] on div "Double sidewall" at bounding box center [264, 190] width 103 height 15
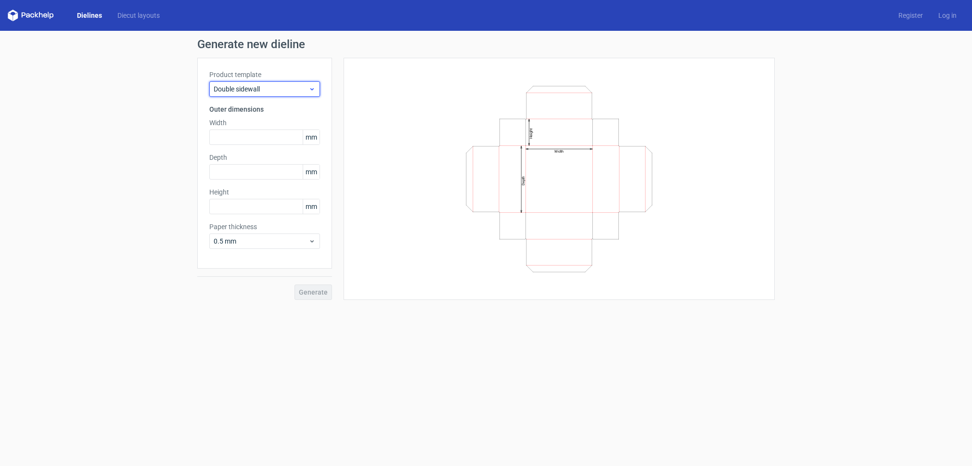
click at [279, 93] on span "Double sidewall" at bounding box center [261, 89] width 95 height 10
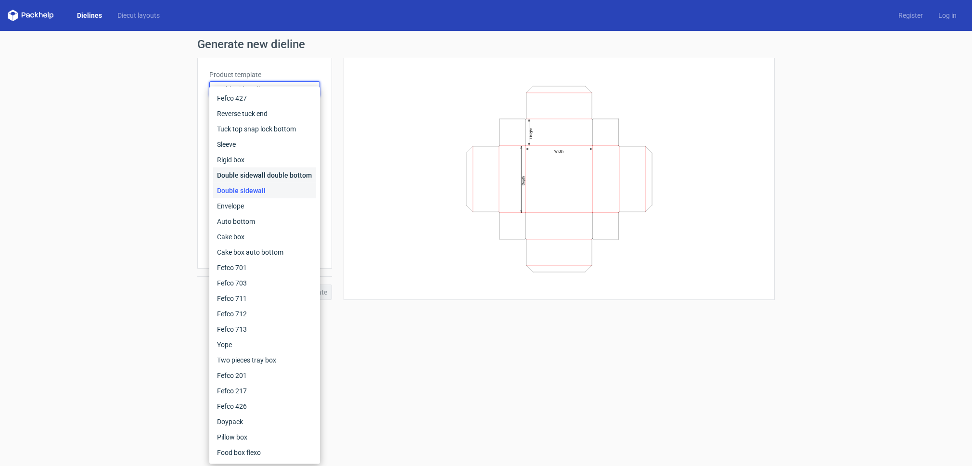
click at [269, 177] on div "Double sidewall double bottom" at bounding box center [264, 174] width 103 height 15
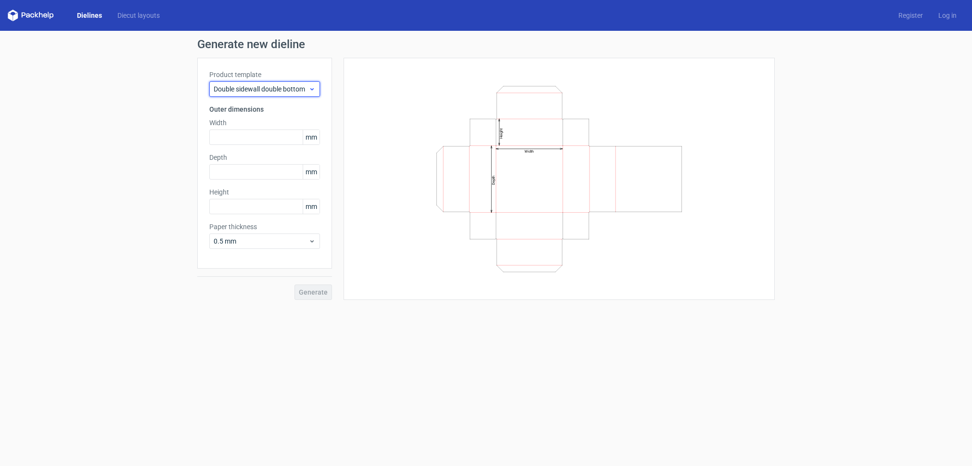
click at [268, 90] on span "Double sidewall double bottom" at bounding box center [261, 89] width 95 height 10
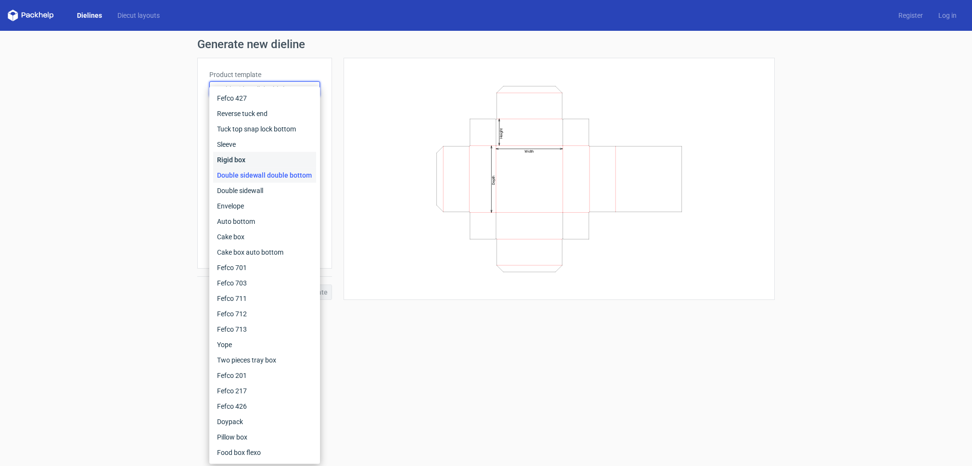
click at [254, 161] on div "Rigid box" at bounding box center [264, 159] width 103 height 15
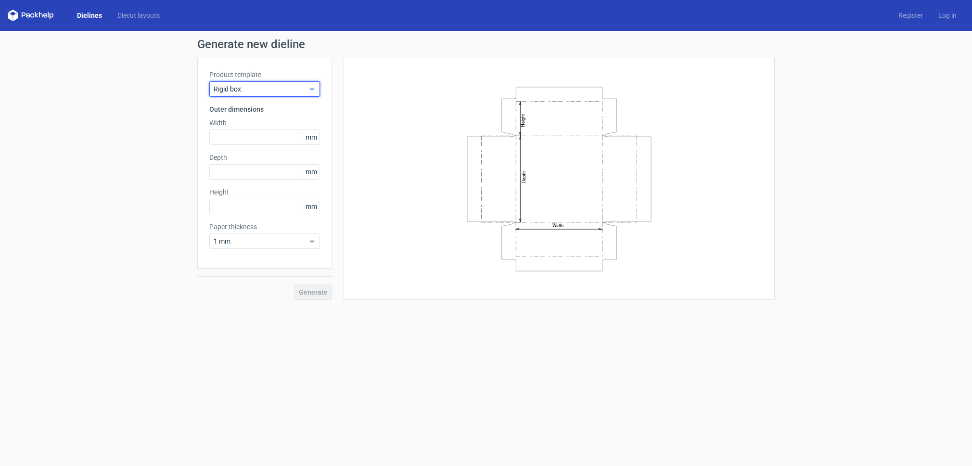
click at [270, 87] on span "Rigid box" at bounding box center [261, 89] width 95 height 10
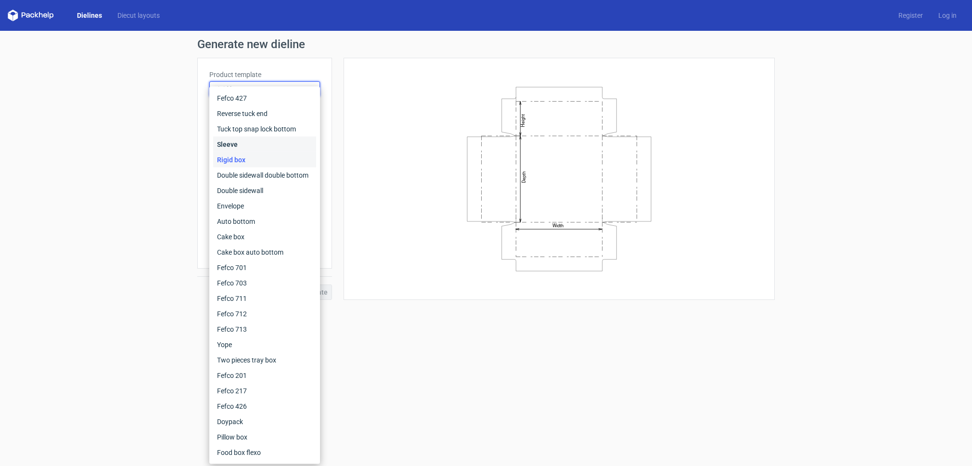
click at [249, 146] on div "Sleeve" at bounding box center [264, 144] width 103 height 15
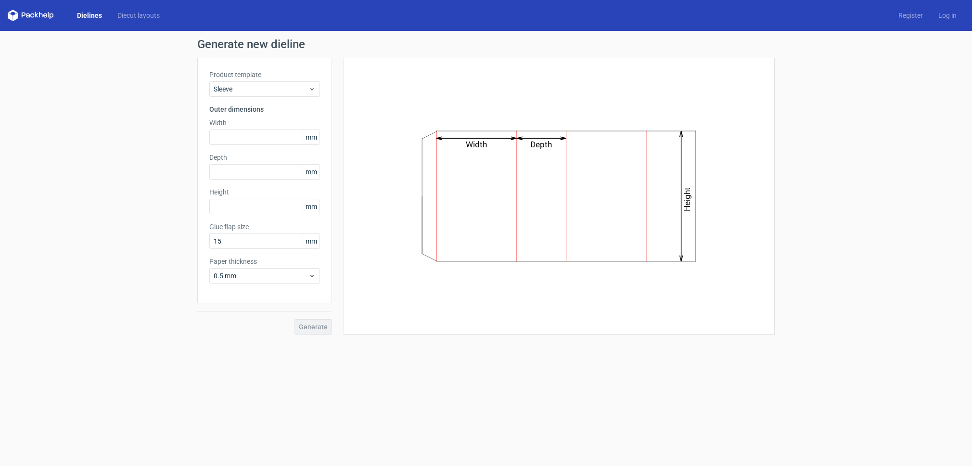
click at [281, 81] on div "Product template Sleeve" at bounding box center [264, 83] width 111 height 27
click at [276, 93] on span "Sleeve" at bounding box center [261, 89] width 95 height 10
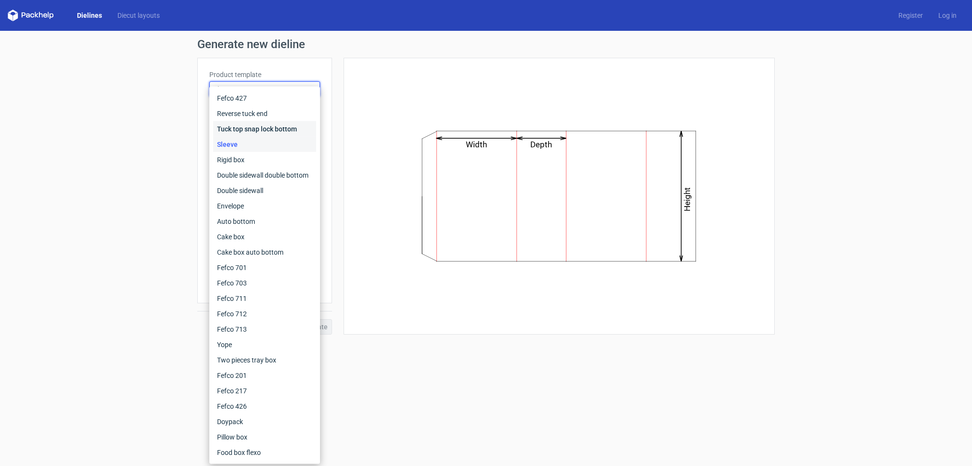
click at [258, 131] on div "Tuck top snap lock bottom" at bounding box center [264, 128] width 103 height 15
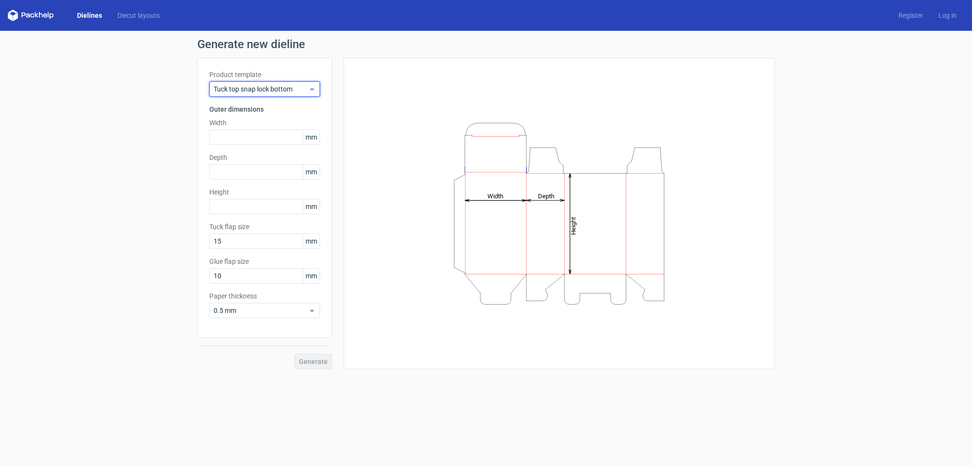
click at [275, 90] on span "Tuck top snap lock bottom" at bounding box center [261, 89] width 95 height 10
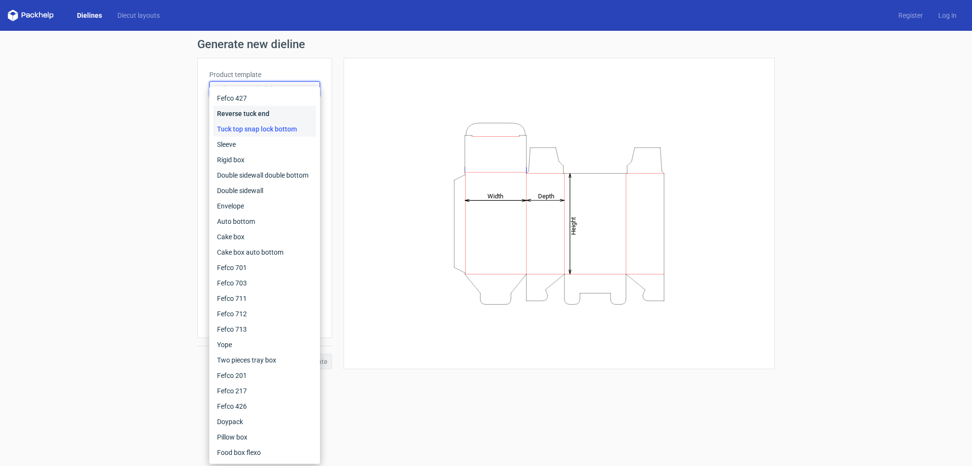
click at [268, 115] on div "Reverse tuck end" at bounding box center [264, 113] width 103 height 15
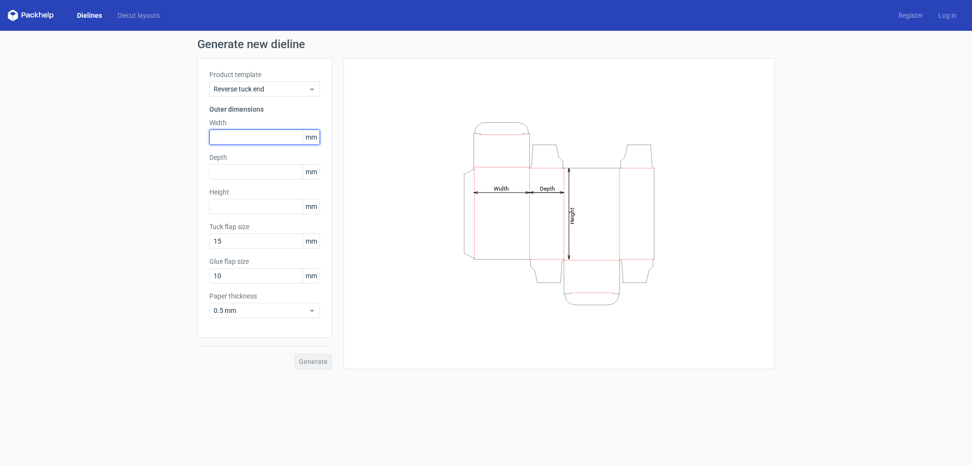
click at [227, 137] on input "text" at bounding box center [264, 136] width 111 height 15
type input "120"
click at [253, 174] on input "text" at bounding box center [264, 171] width 111 height 15
type input "43"
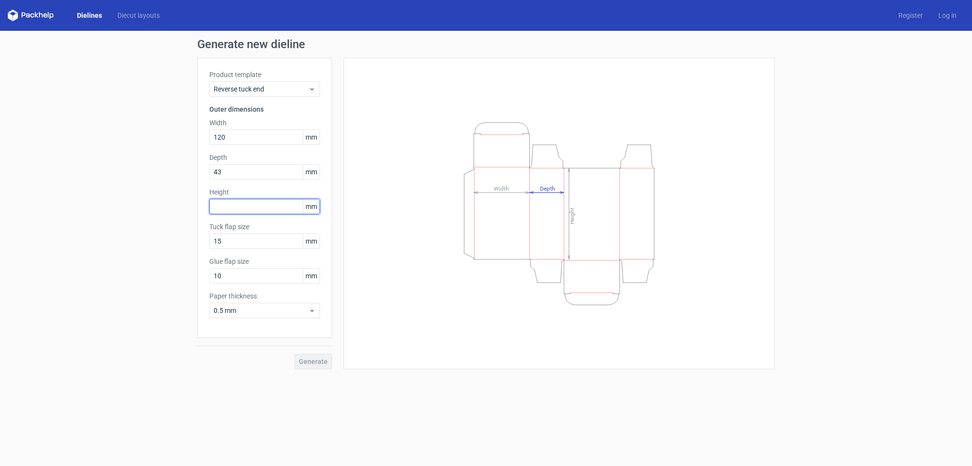
click at [235, 208] on input "text" at bounding box center [264, 206] width 111 height 15
type input "220"
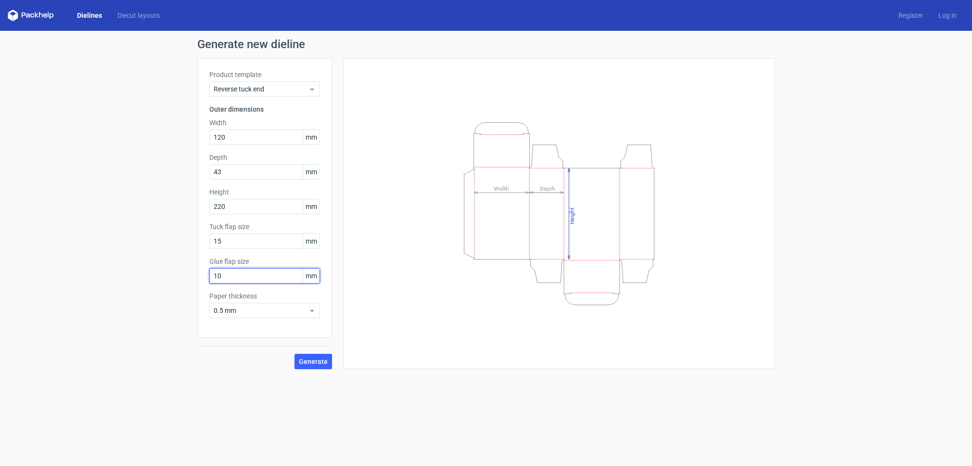
click at [229, 277] on input "10" at bounding box center [264, 275] width 111 height 15
type input "15"
click at [239, 244] on input "15" at bounding box center [264, 240] width 111 height 15
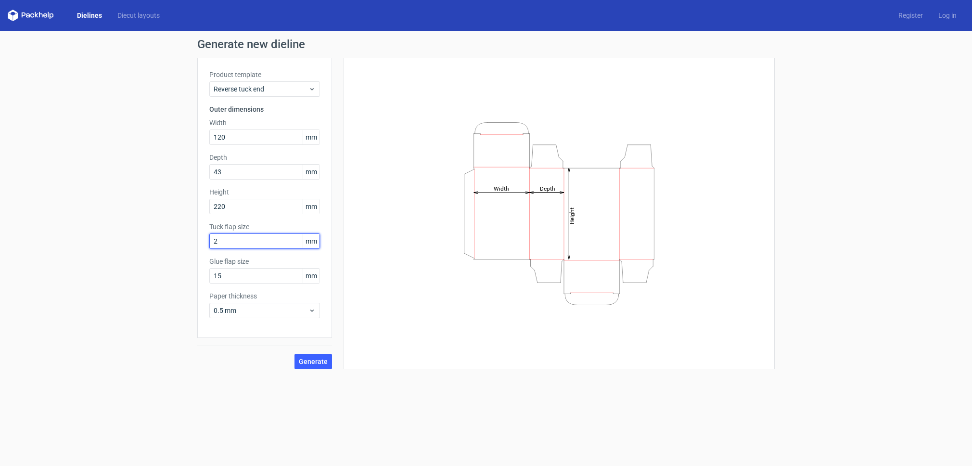
type input "20"
click at [305, 361] on span "Generate" at bounding box center [313, 361] width 29 height 7
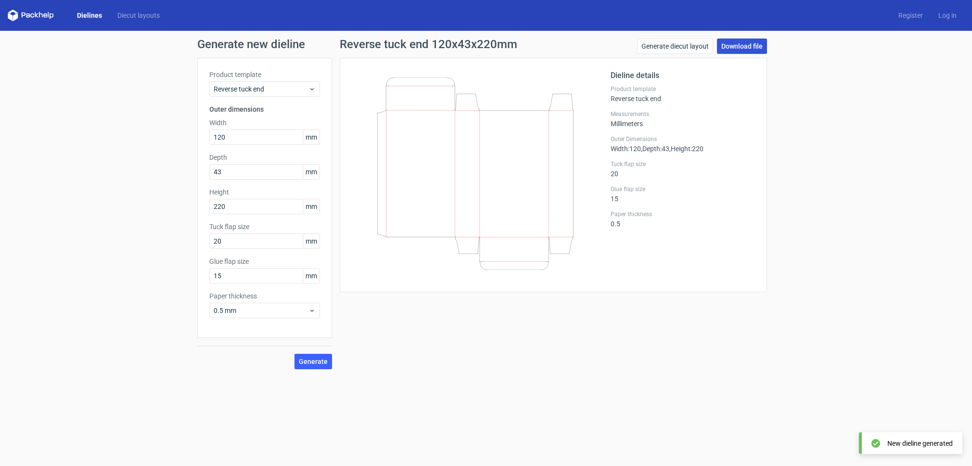
click at [736, 48] on link "Download file" at bounding box center [742, 45] width 50 height 15
